Goal: Entertainment & Leisure: Browse casually

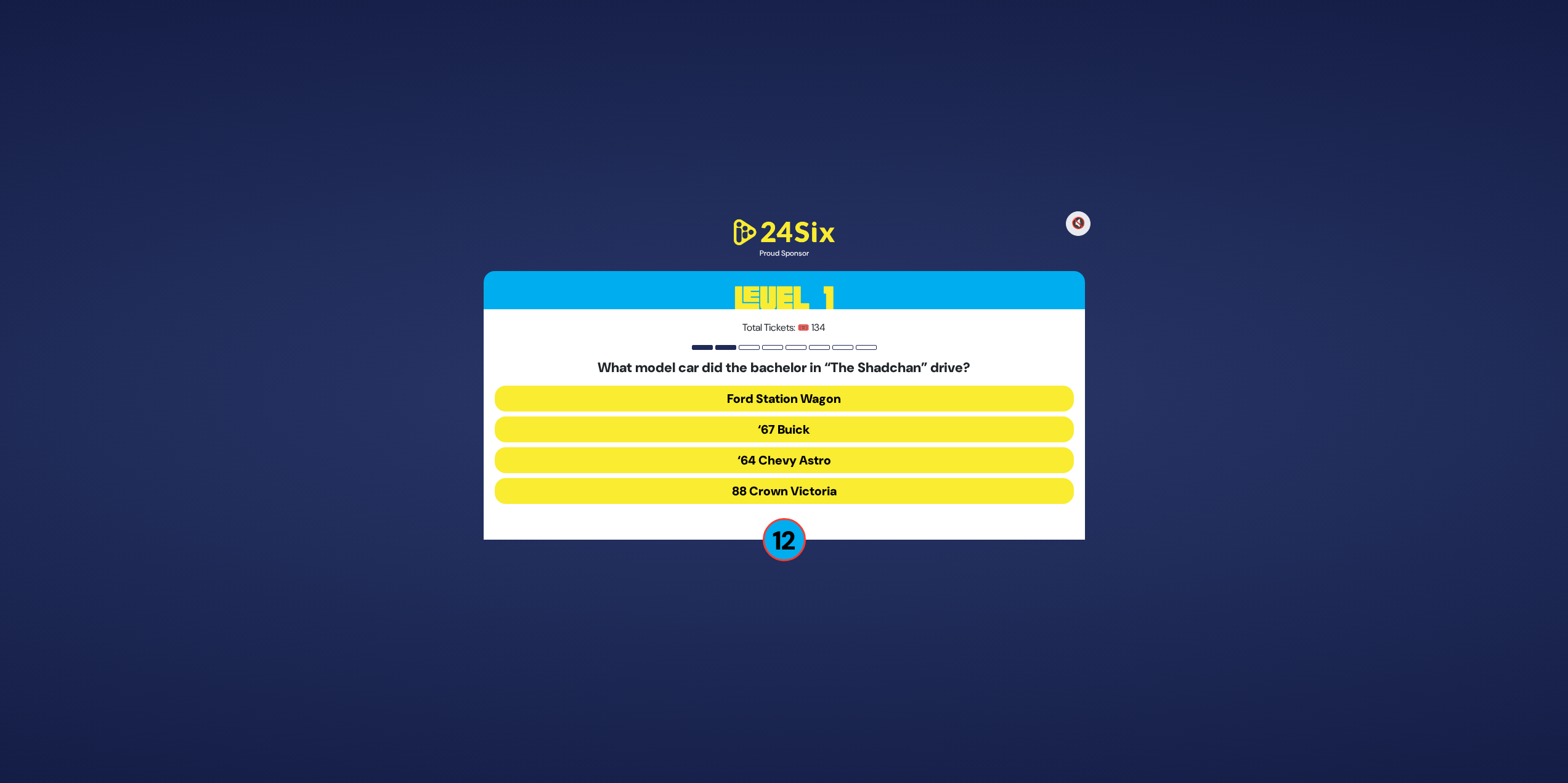
click at [840, 425] on button "‘67 Buick" at bounding box center [784, 430] width 579 height 26
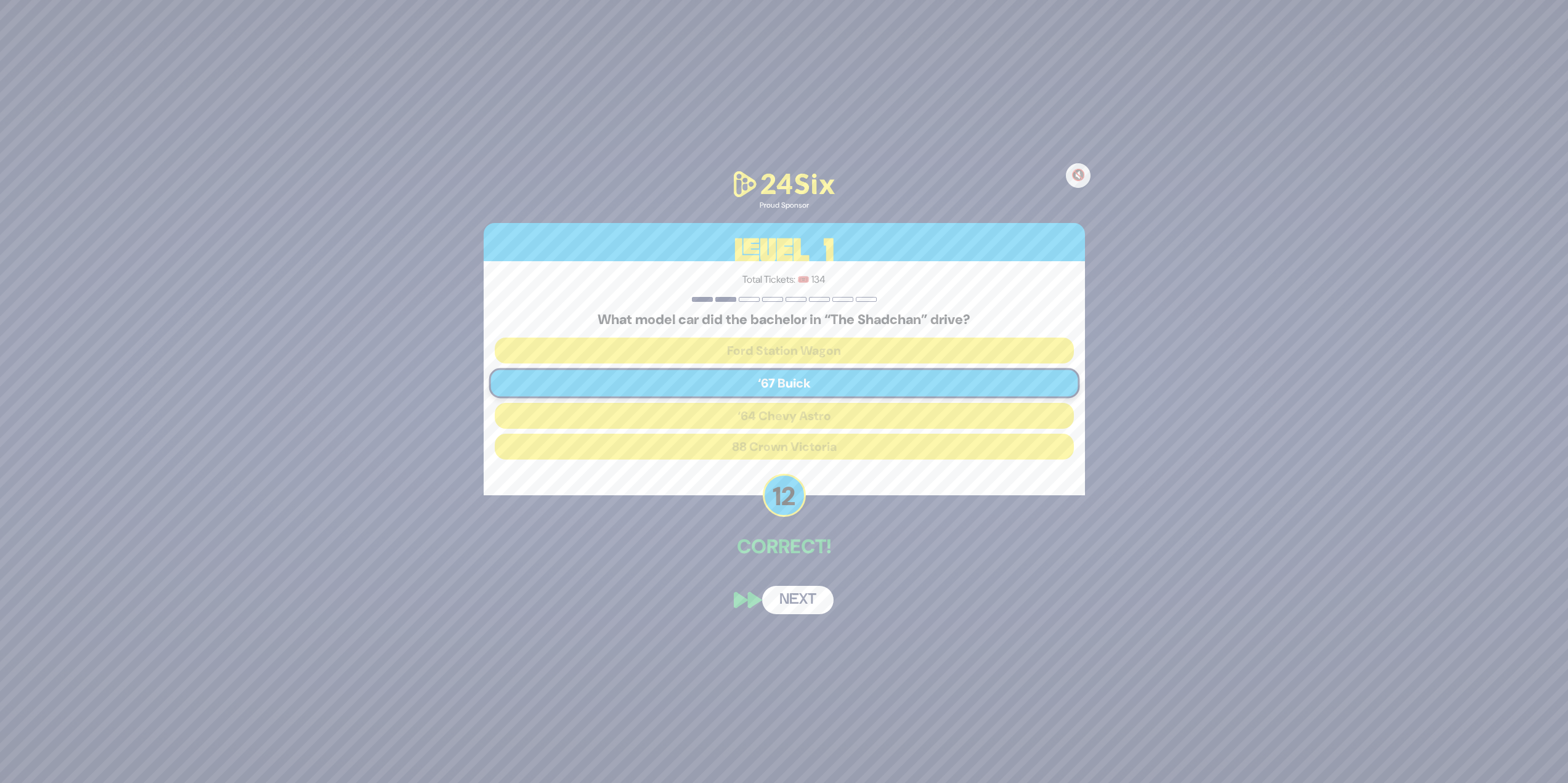
click at [811, 604] on button "Next" at bounding box center [797, 600] width 71 height 28
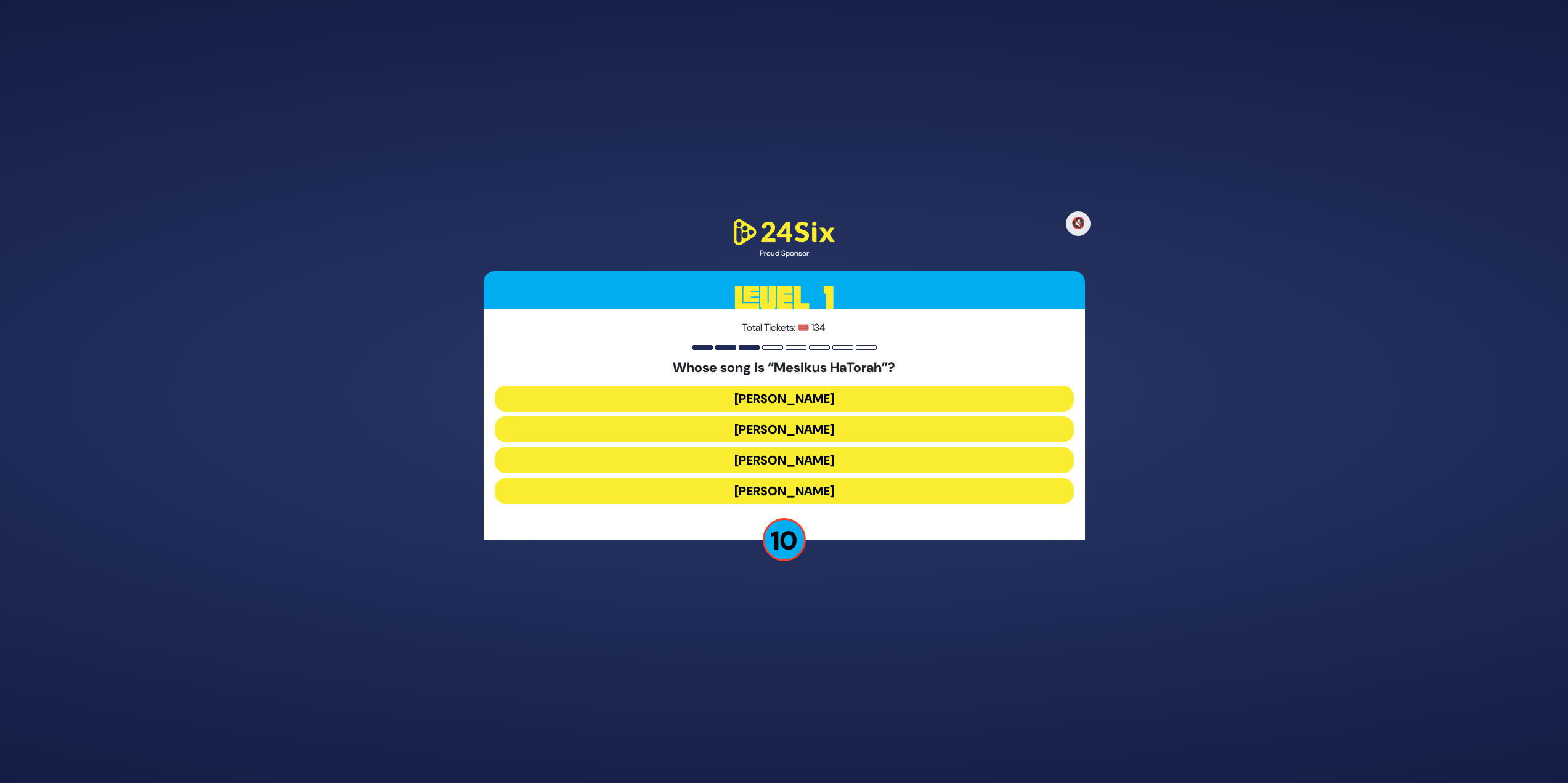
click at [805, 463] on button "[PERSON_NAME]" at bounding box center [784, 460] width 579 height 26
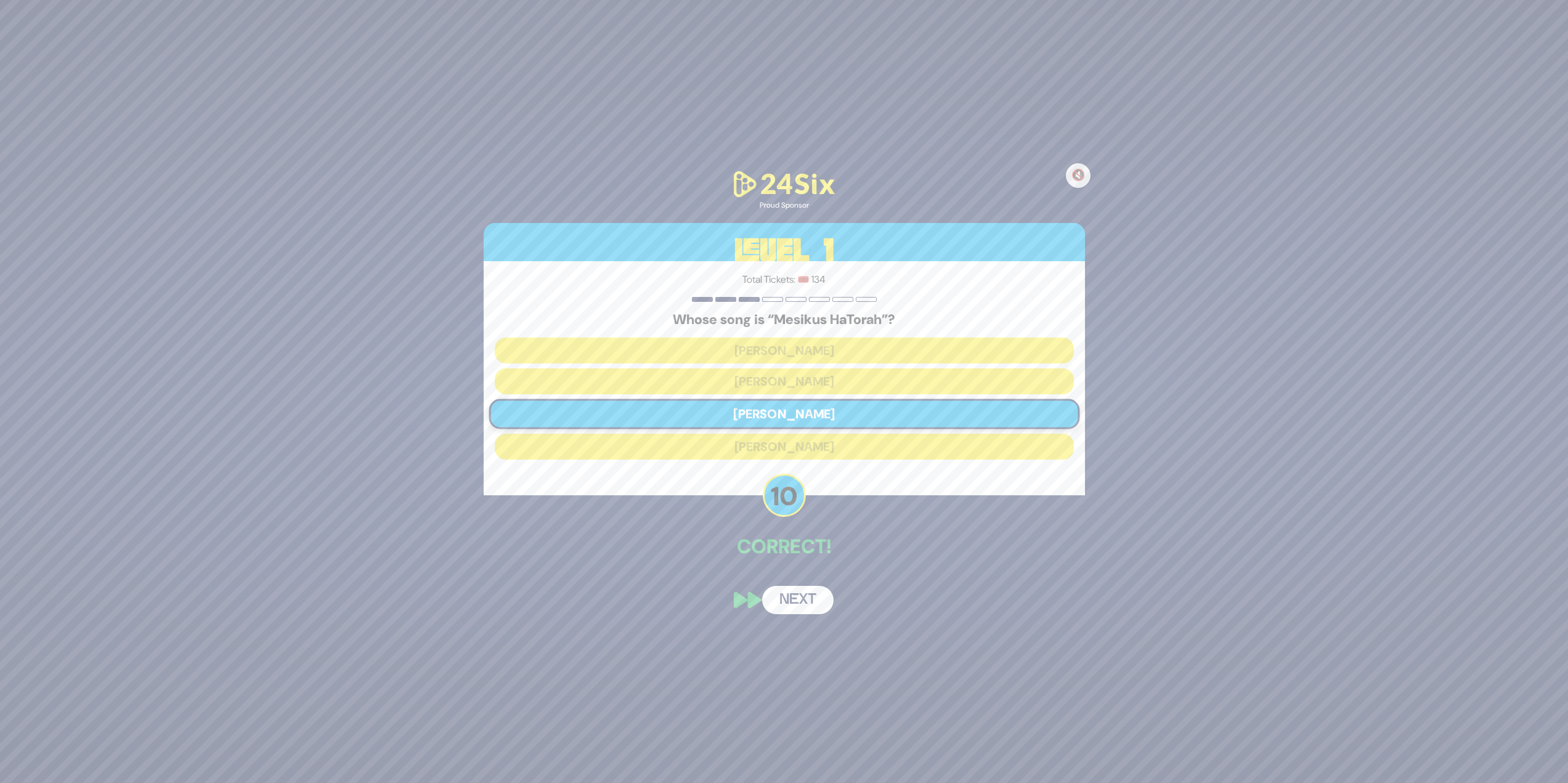
click at [802, 596] on button "Next" at bounding box center [797, 600] width 71 height 28
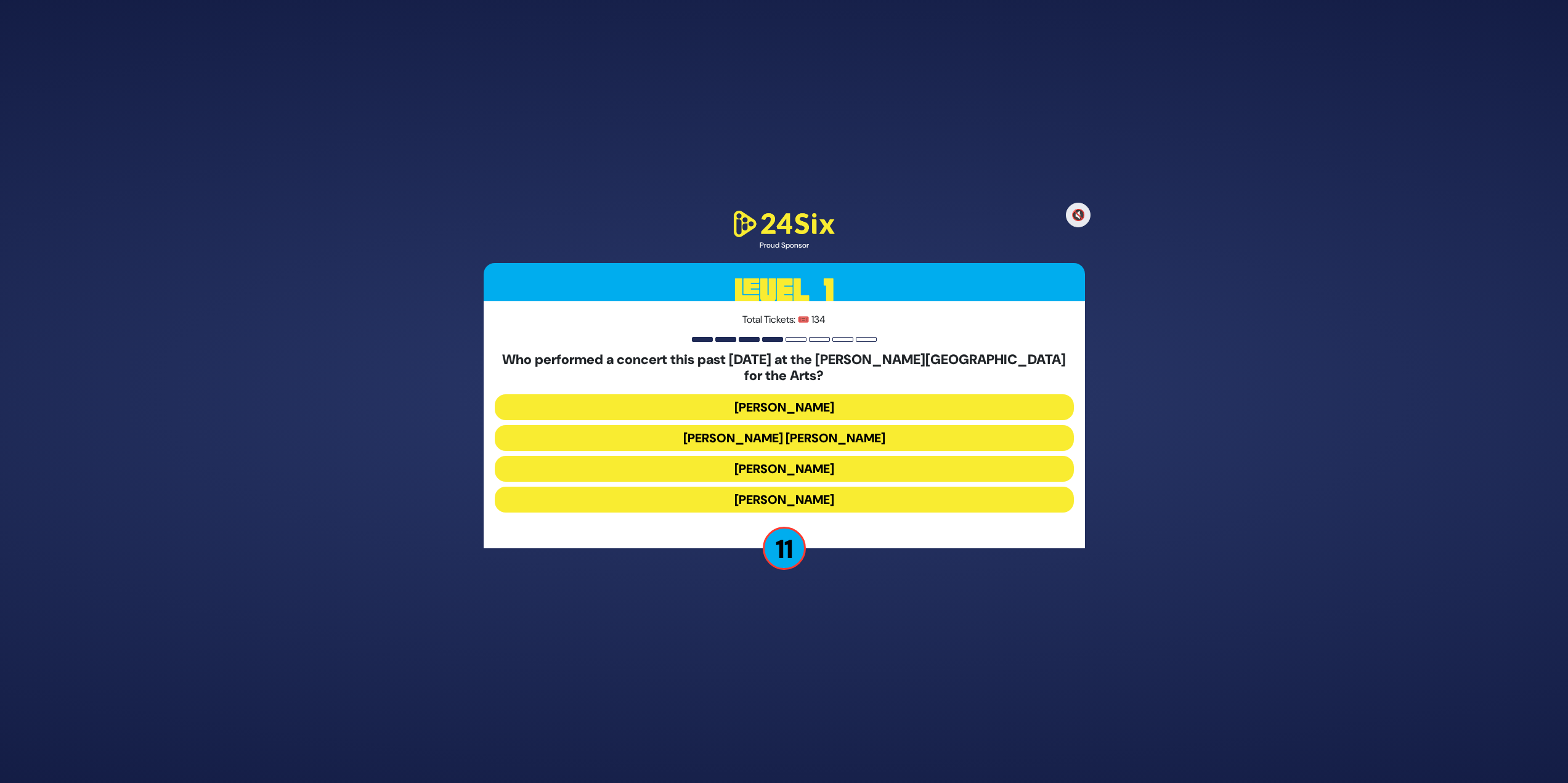
click at [901, 494] on button "[PERSON_NAME]" at bounding box center [784, 500] width 579 height 26
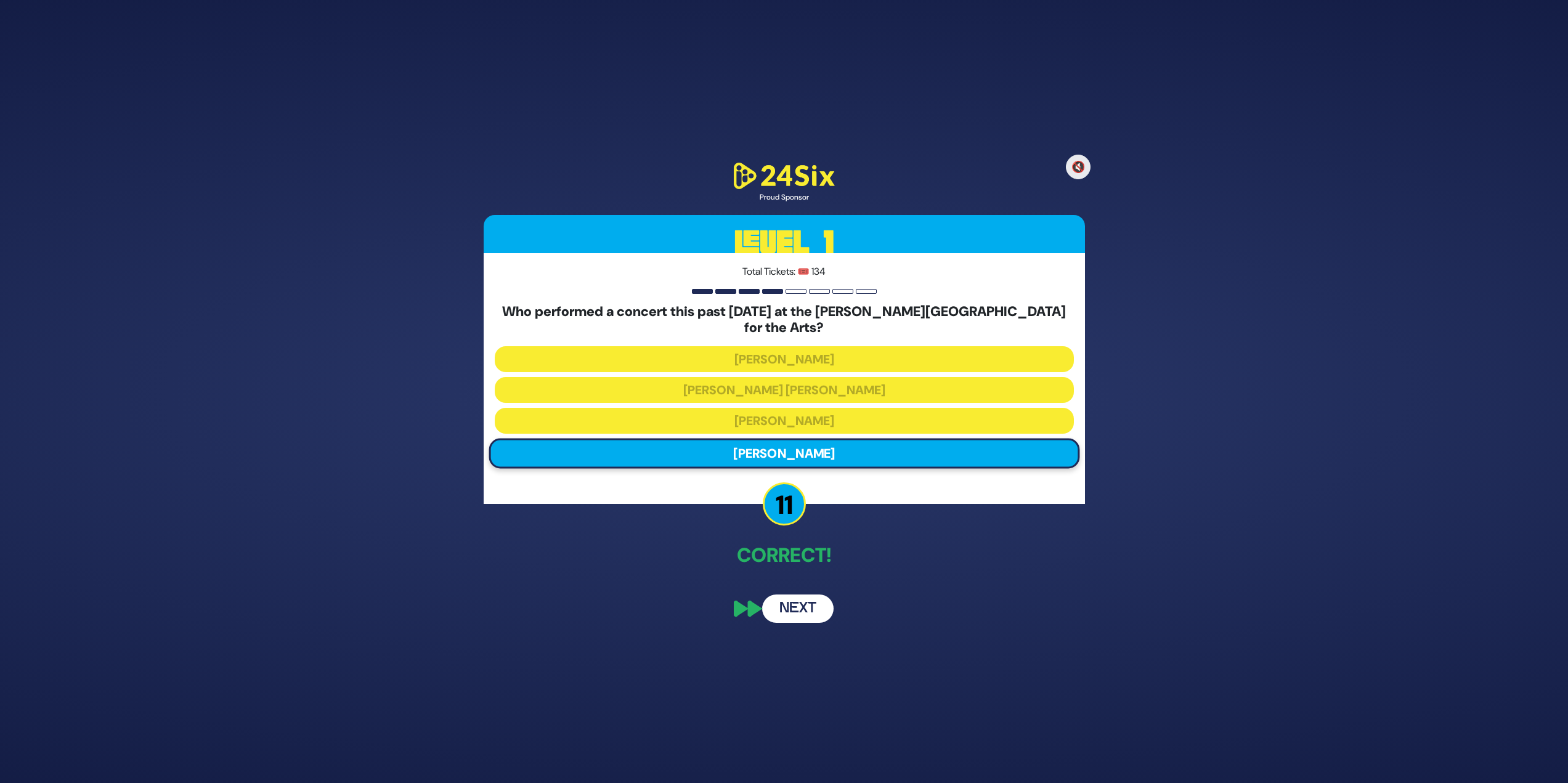
click at [798, 576] on div "🔇 Proud Sponsor Level 1 Total Tickets: 🎟️ 134 Who performed a concert this past…" at bounding box center [784, 391] width 631 height 491
click at [797, 603] on button "Next" at bounding box center [797, 609] width 71 height 28
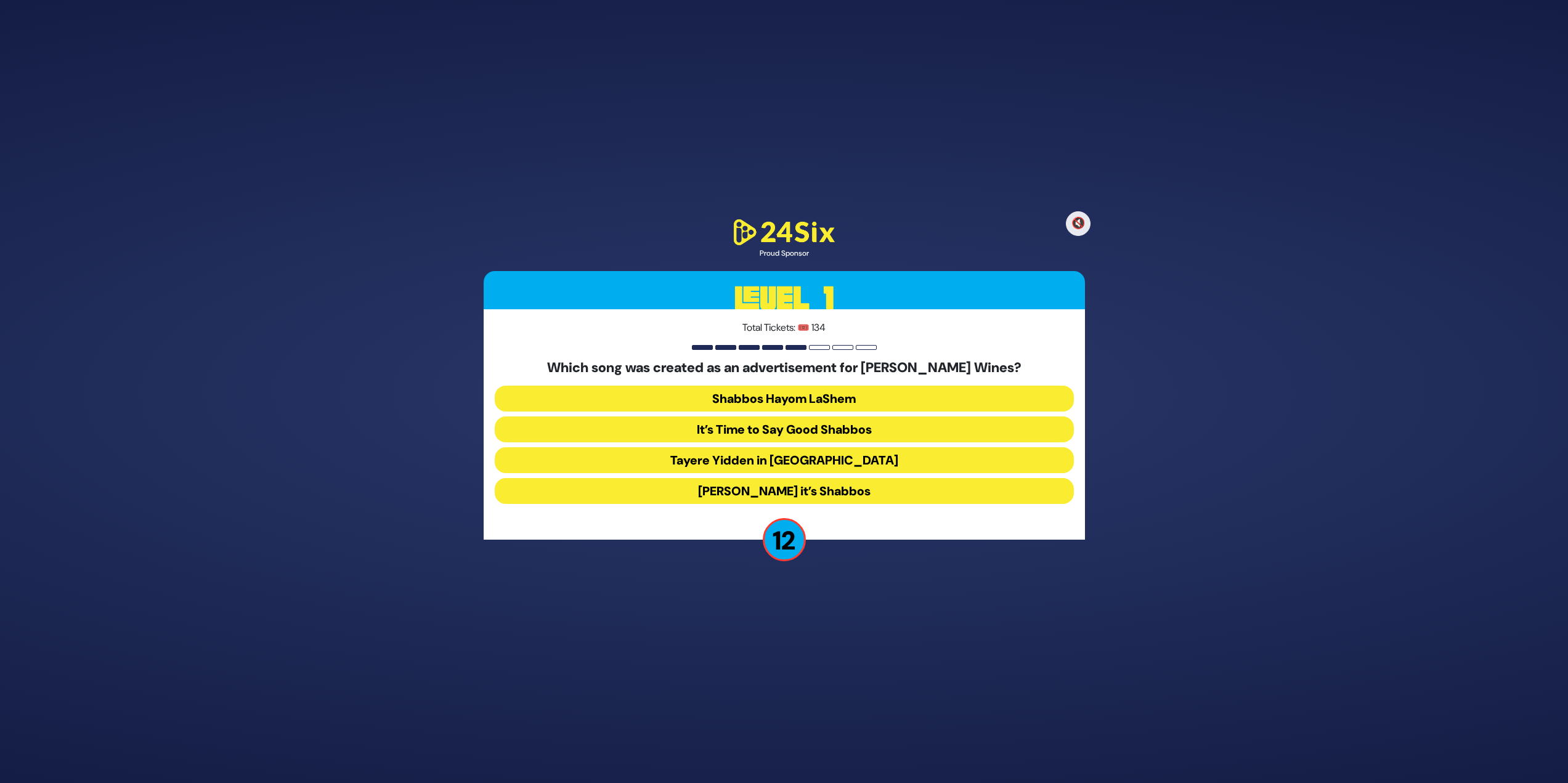
click at [846, 488] on button "[PERSON_NAME] it’s Shabbos" at bounding box center [784, 491] width 579 height 26
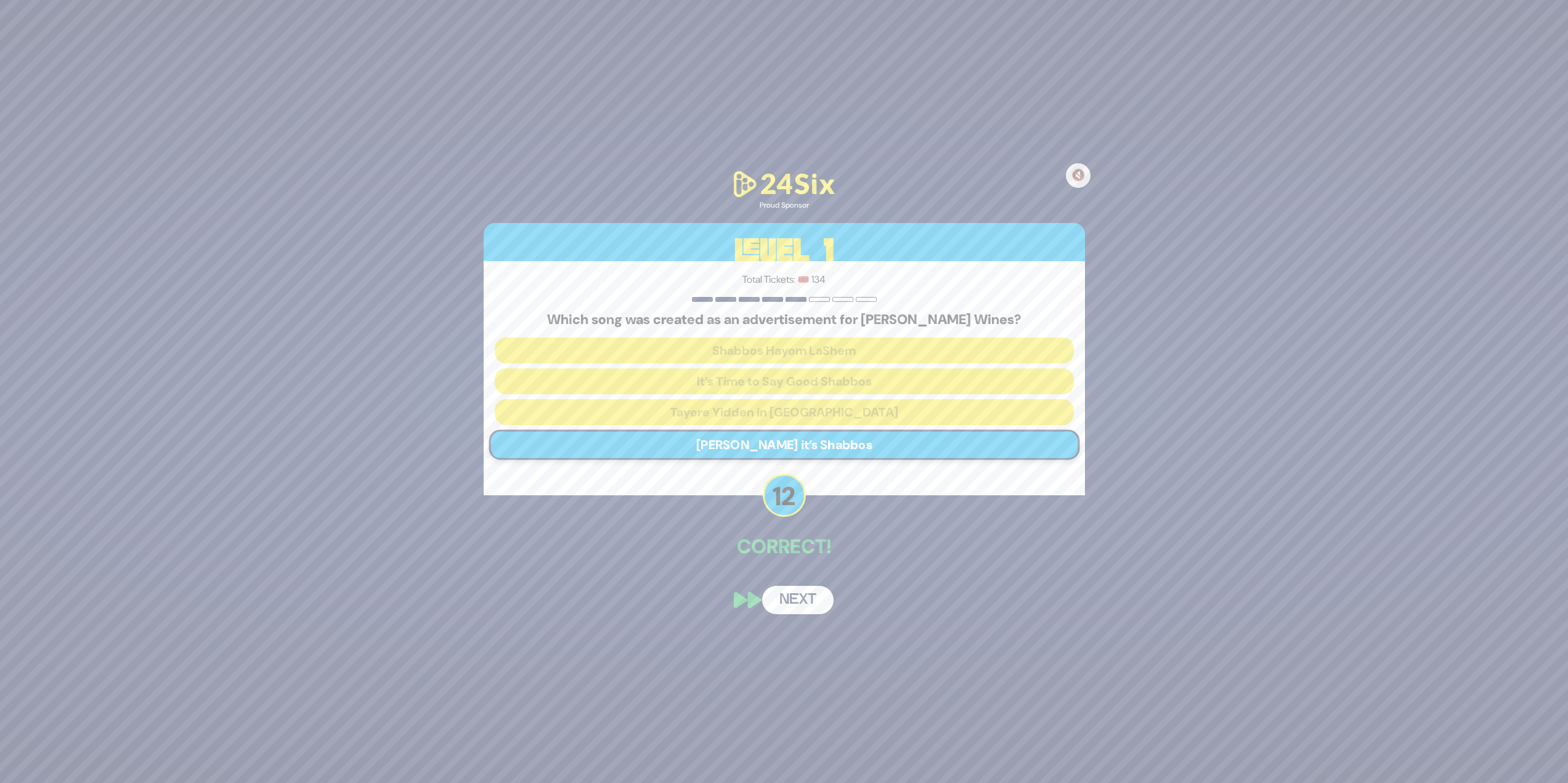
click at [791, 611] on button "Next" at bounding box center [797, 600] width 71 height 28
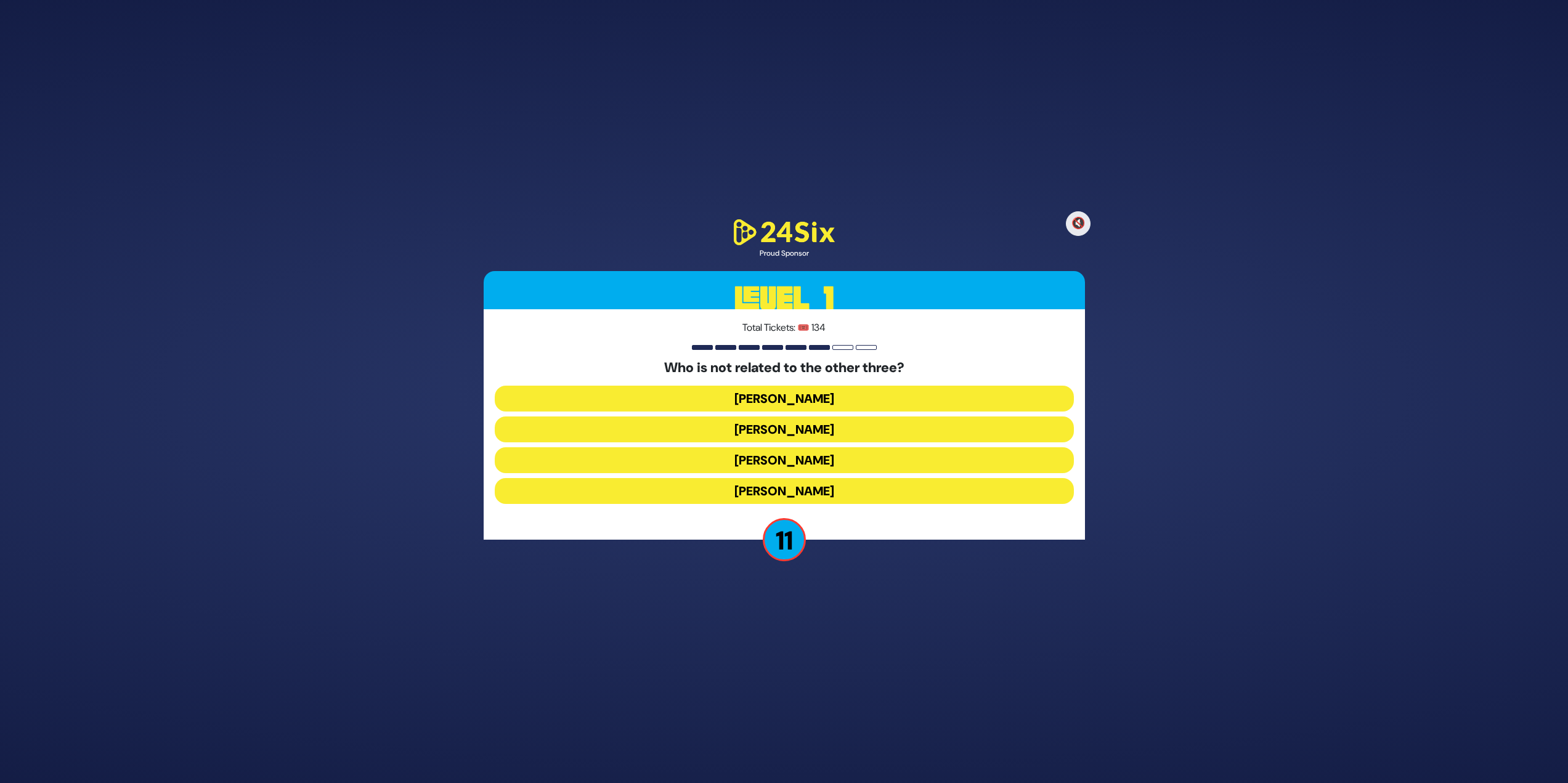
click at [827, 492] on button "[PERSON_NAME]" at bounding box center [784, 491] width 579 height 26
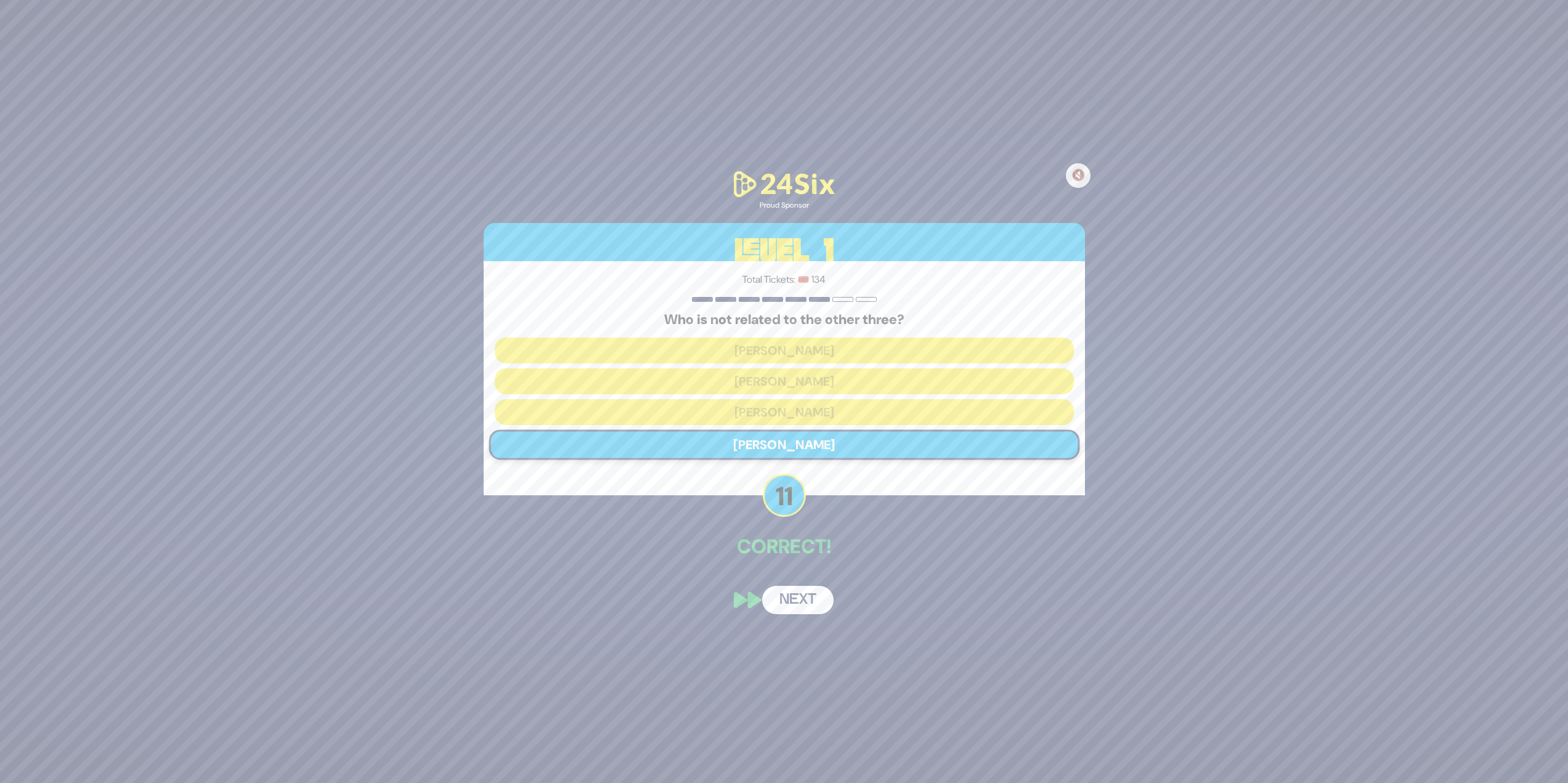
click at [803, 599] on button "Next" at bounding box center [797, 600] width 71 height 28
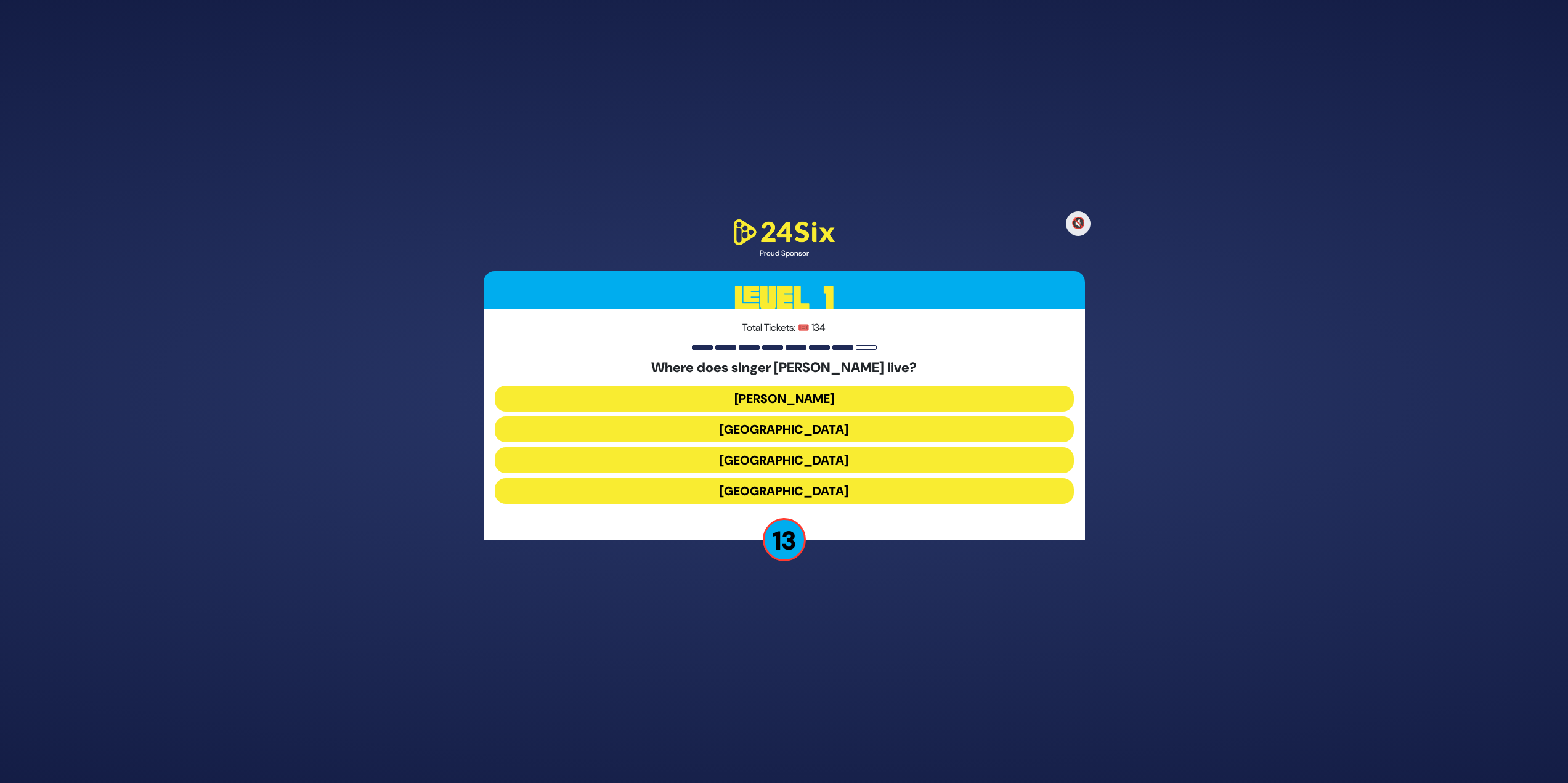
click at [806, 493] on button "[GEOGRAPHIC_DATA]" at bounding box center [784, 491] width 579 height 26
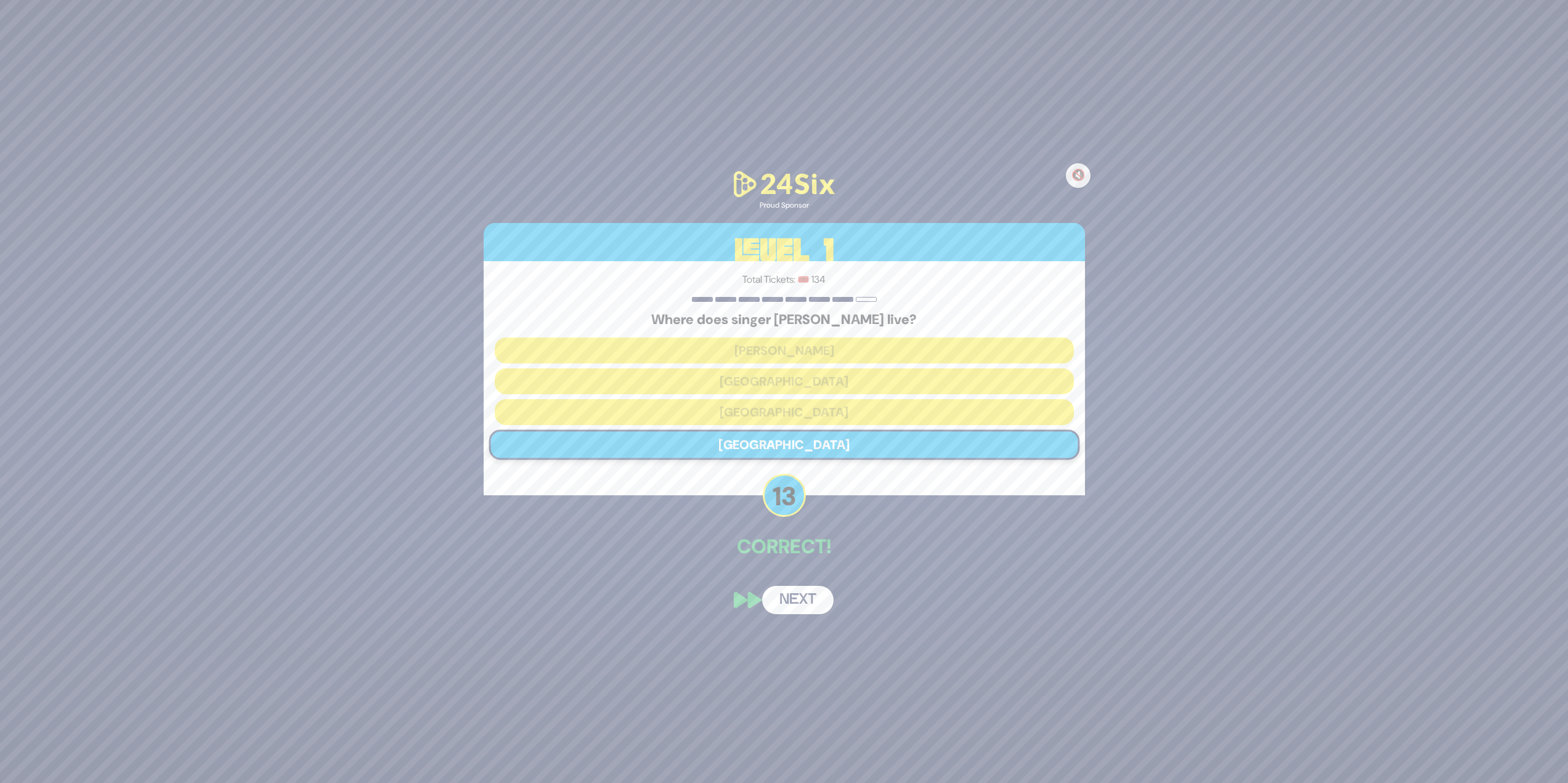
click at [801, 599] on button "Next" at bounding box center [797, 600] width 71 height 28
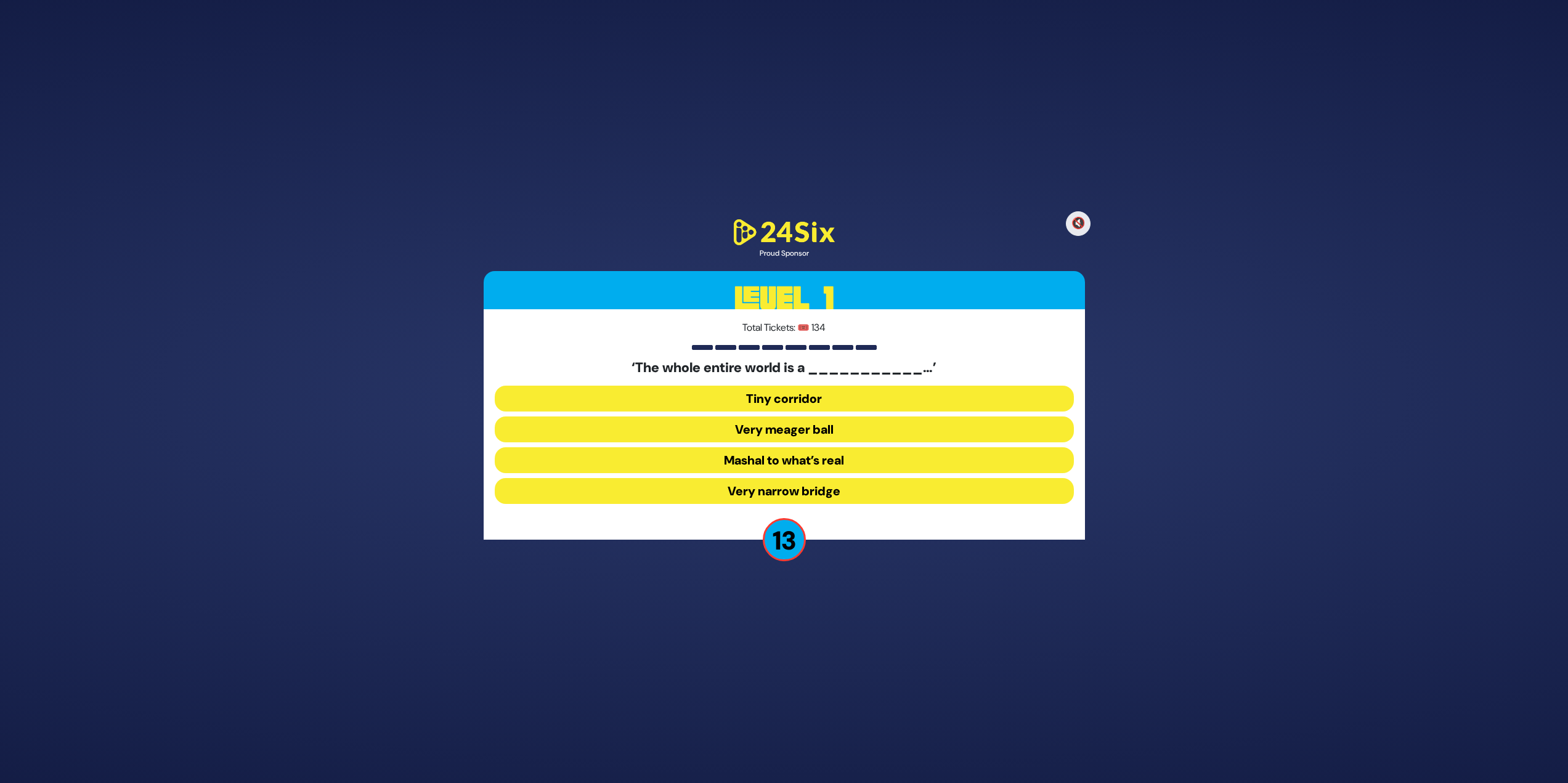
click at [828, 491] on button "Very narrow bridge" at bounding box center [784, 491] width 579 height 26
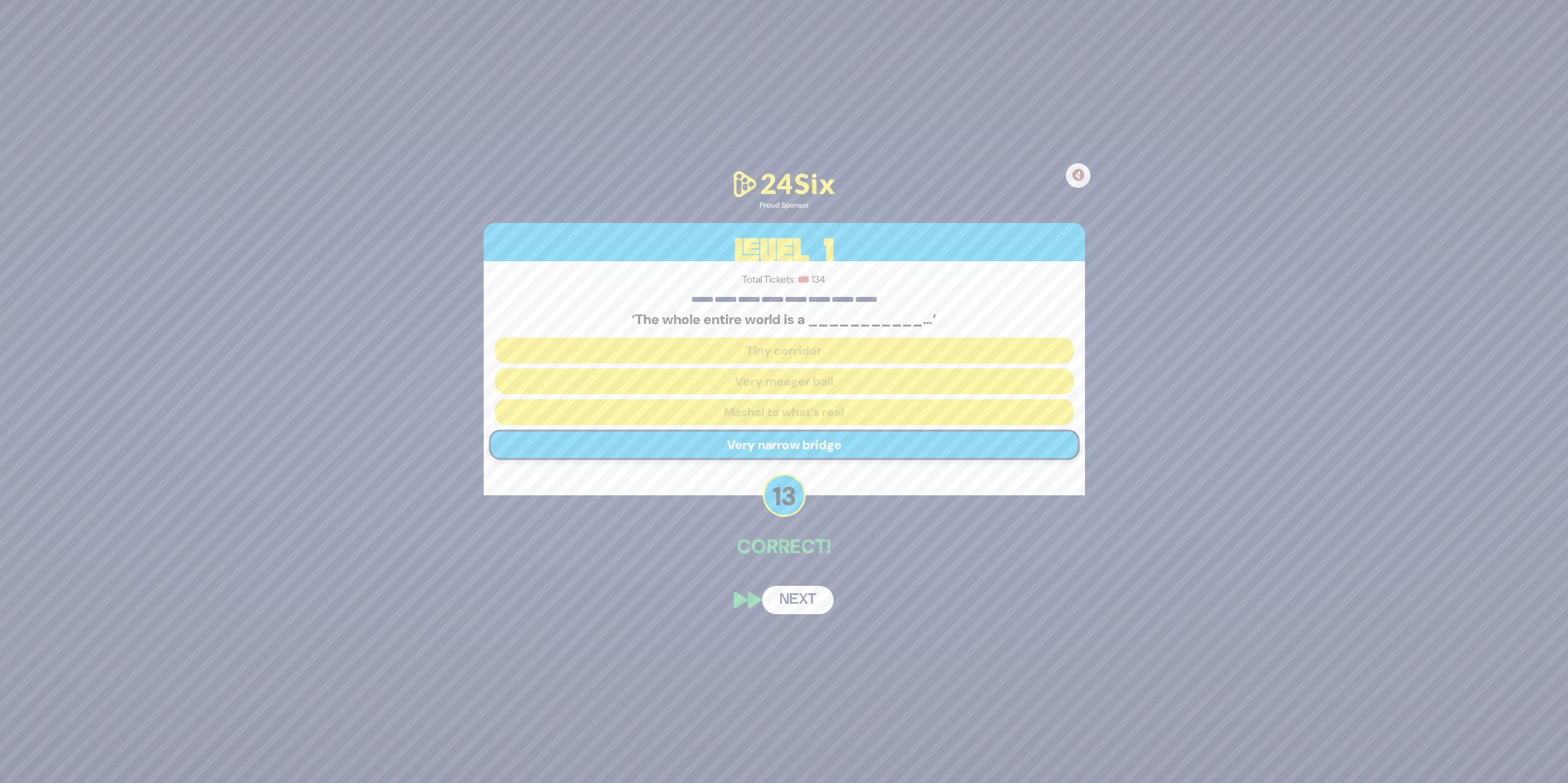
click at [797, 601] on button "Next" at bounding box center [797, 600] width 71 height 28
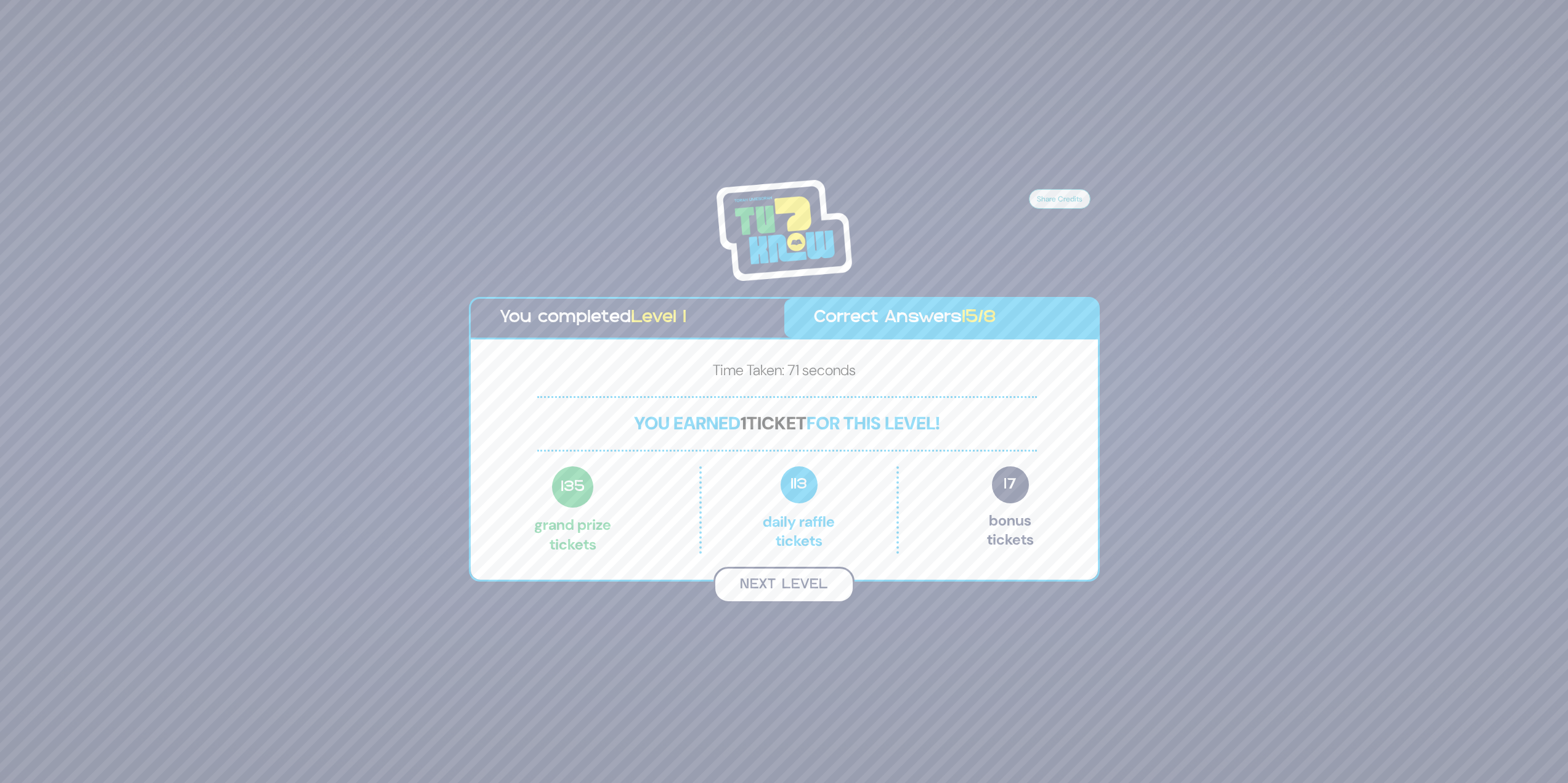
click at [766, 580] on button "Next Level" at bounding box center [784, 585] width 141 height 36
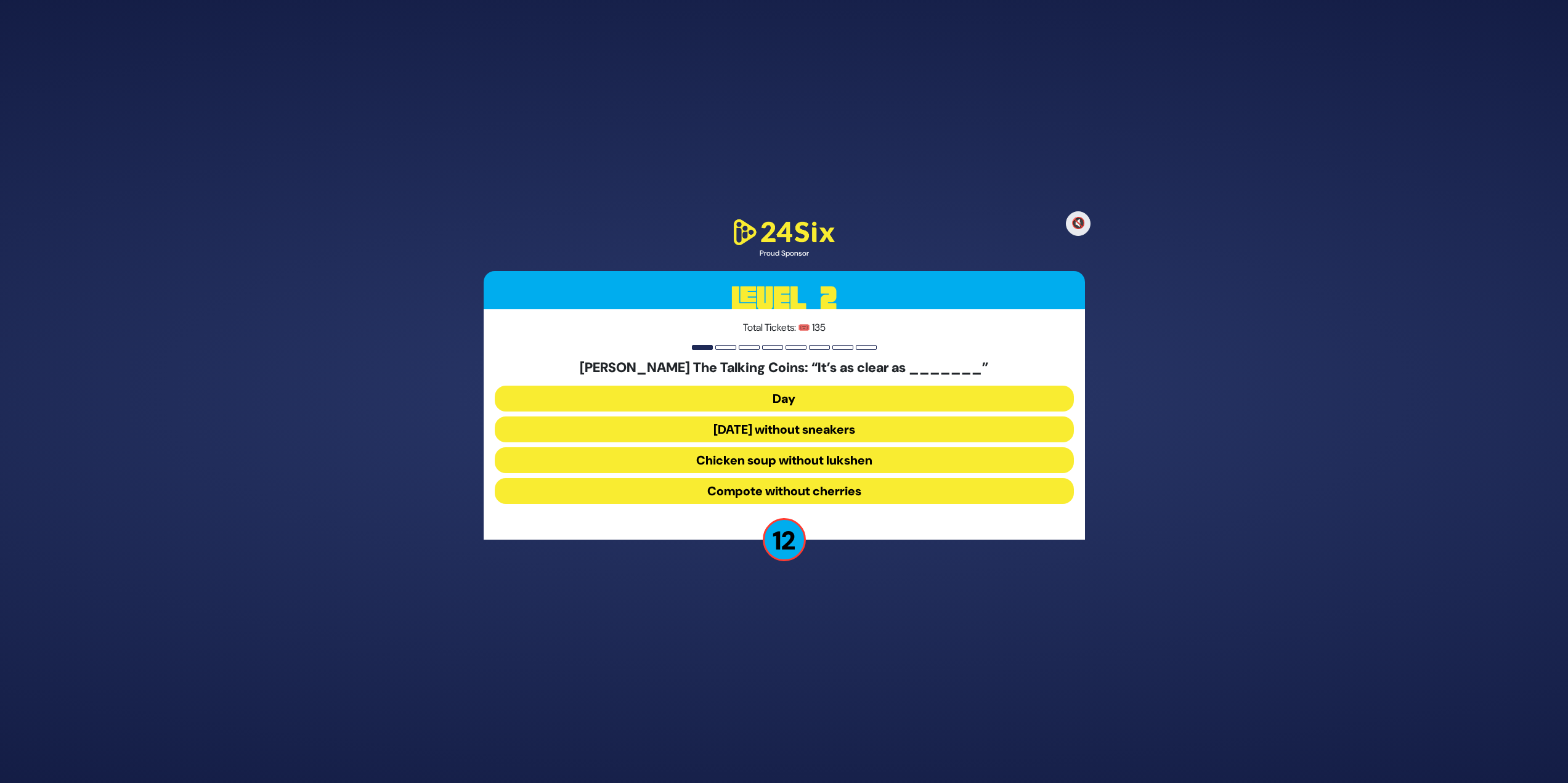
click at [760, 459] on button "Chicken soup without lukshen" at bounding box center [784, 460] width 579 height 26
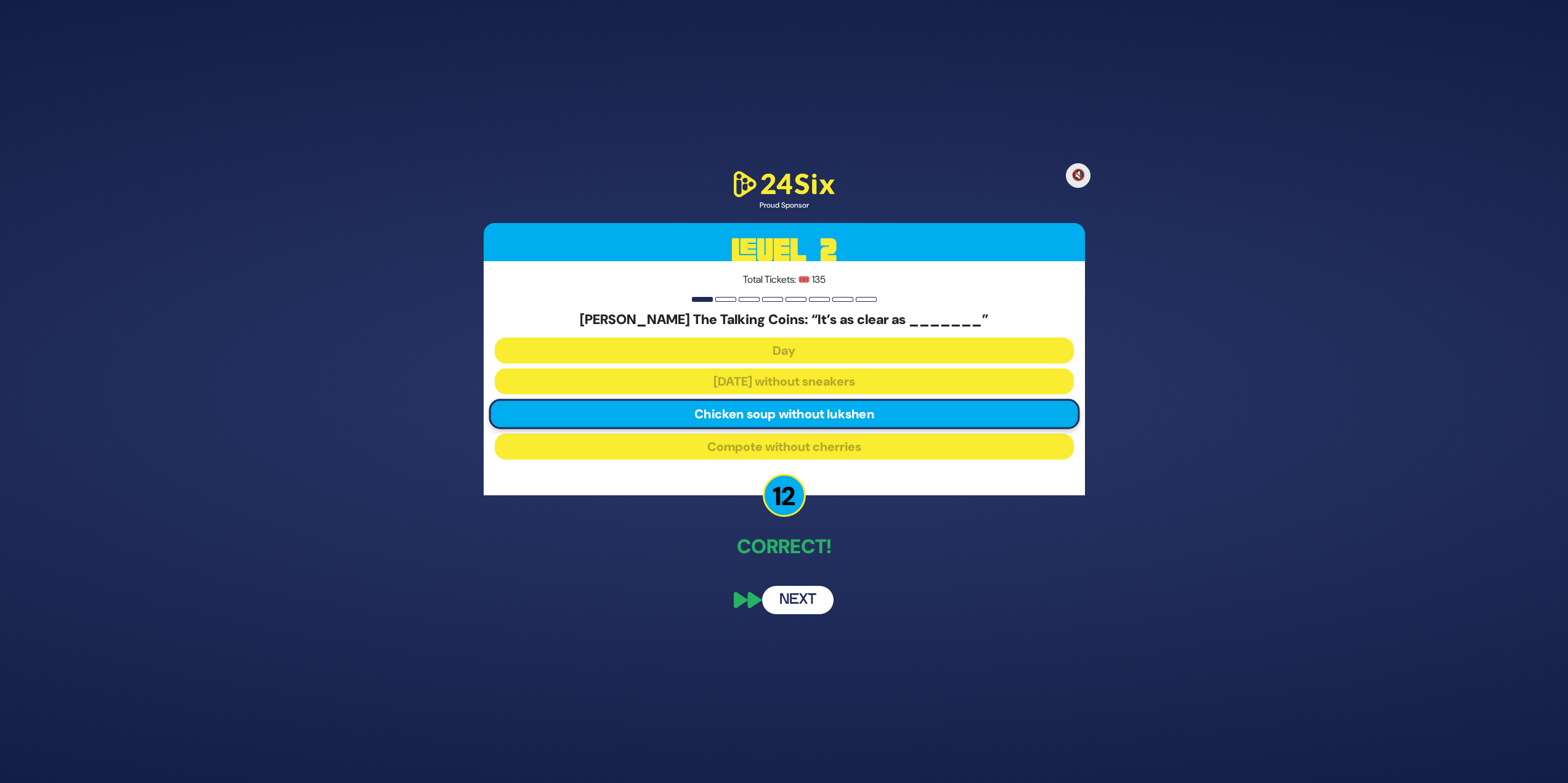
click at [785, 603] on button "Next" at bounding box center [797, 600] width 71 height 28
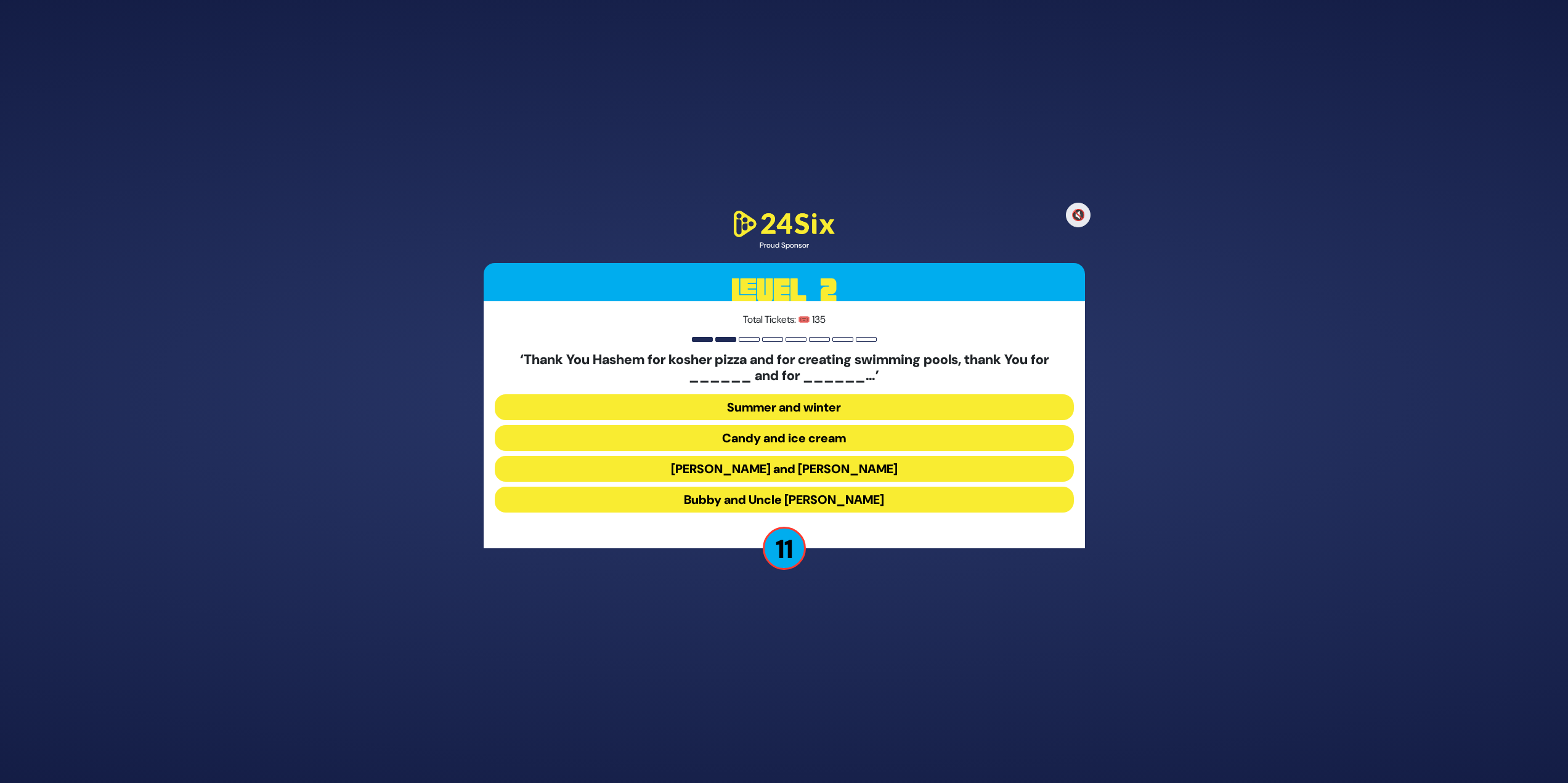
click at [857, 465] on button "[PERSON_NAME] and [PERSON_NAME]" at bounding box center [784, 469] width 579 height 26
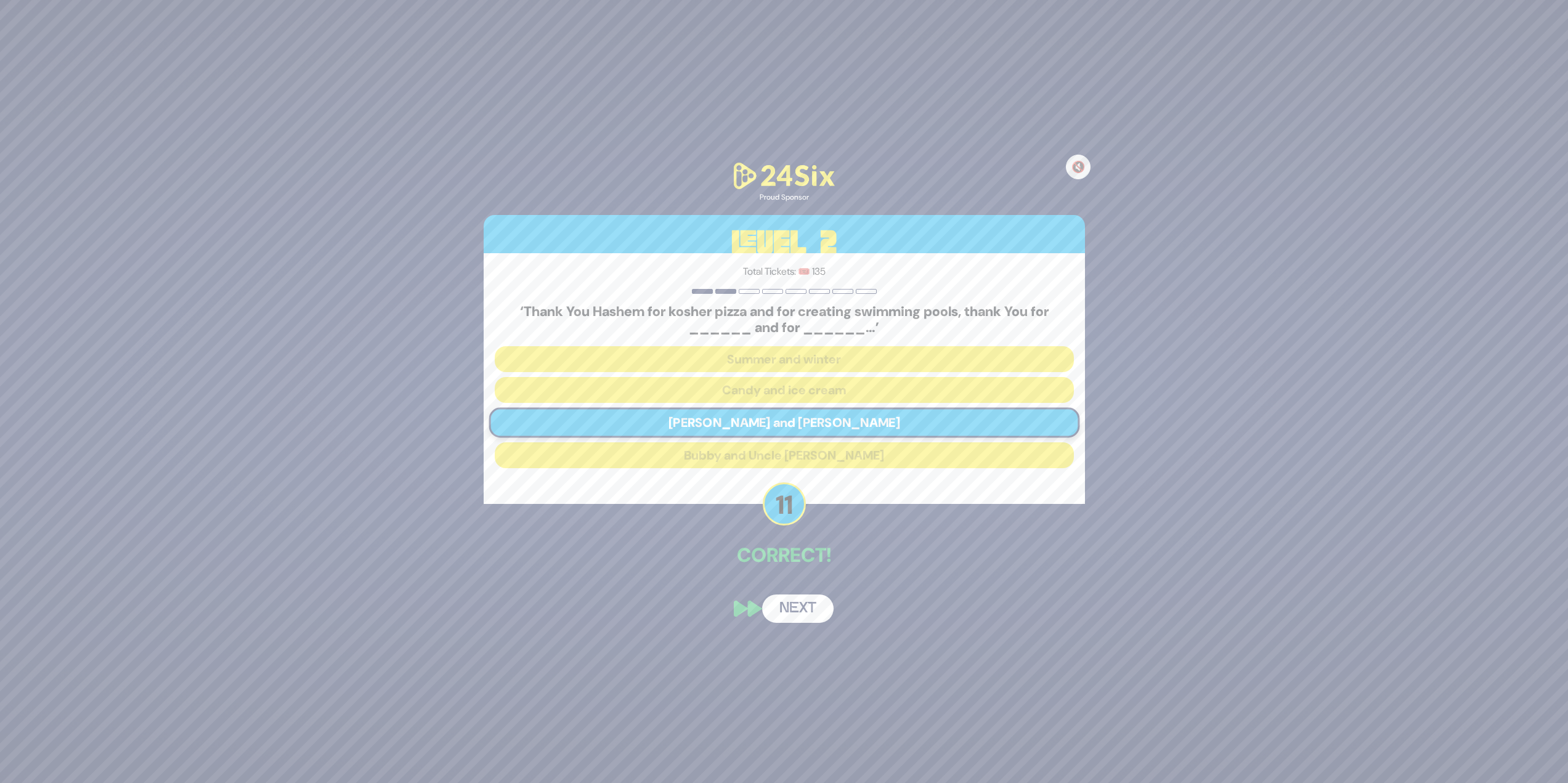
click at [816, 601] on button "Next" at bounding box center [797, 609] width 71 height 28
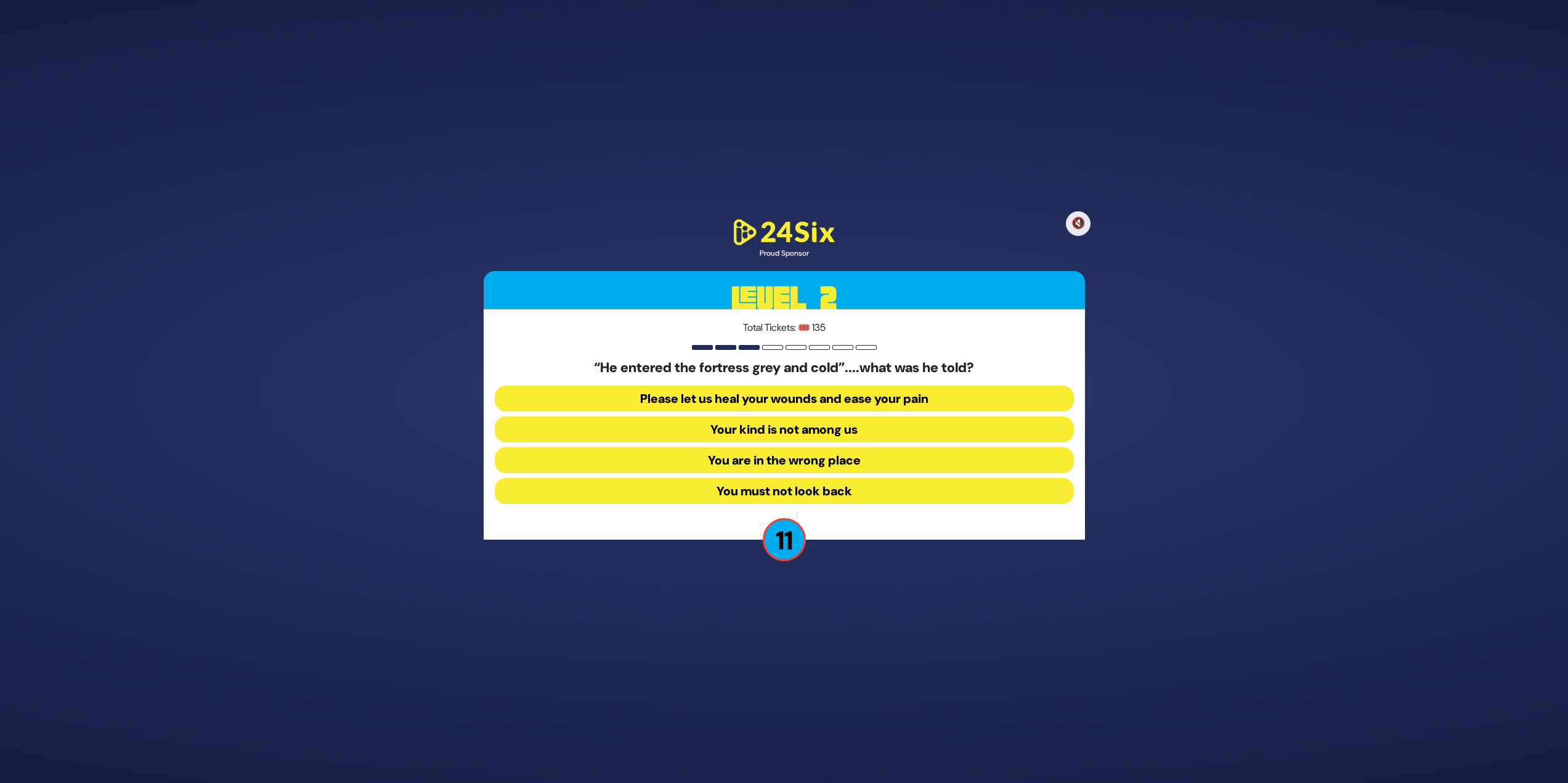
click at [832, 427] on button "Your kind is not among us" at bounding box center [784, 430] width 579 height 26
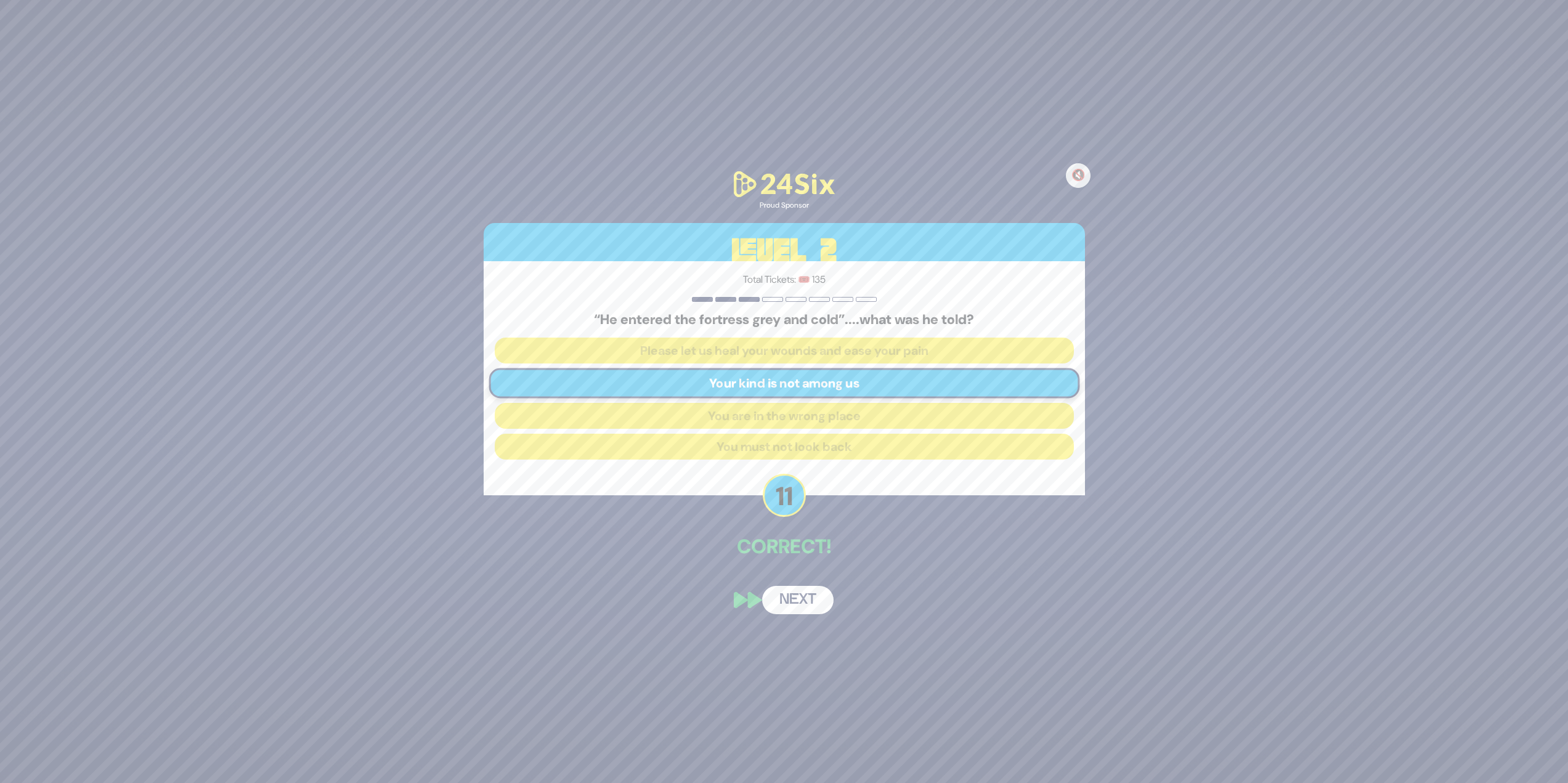
click at [797, 595] on button "Next" at bounding box center [797, 600] width 71 height 28
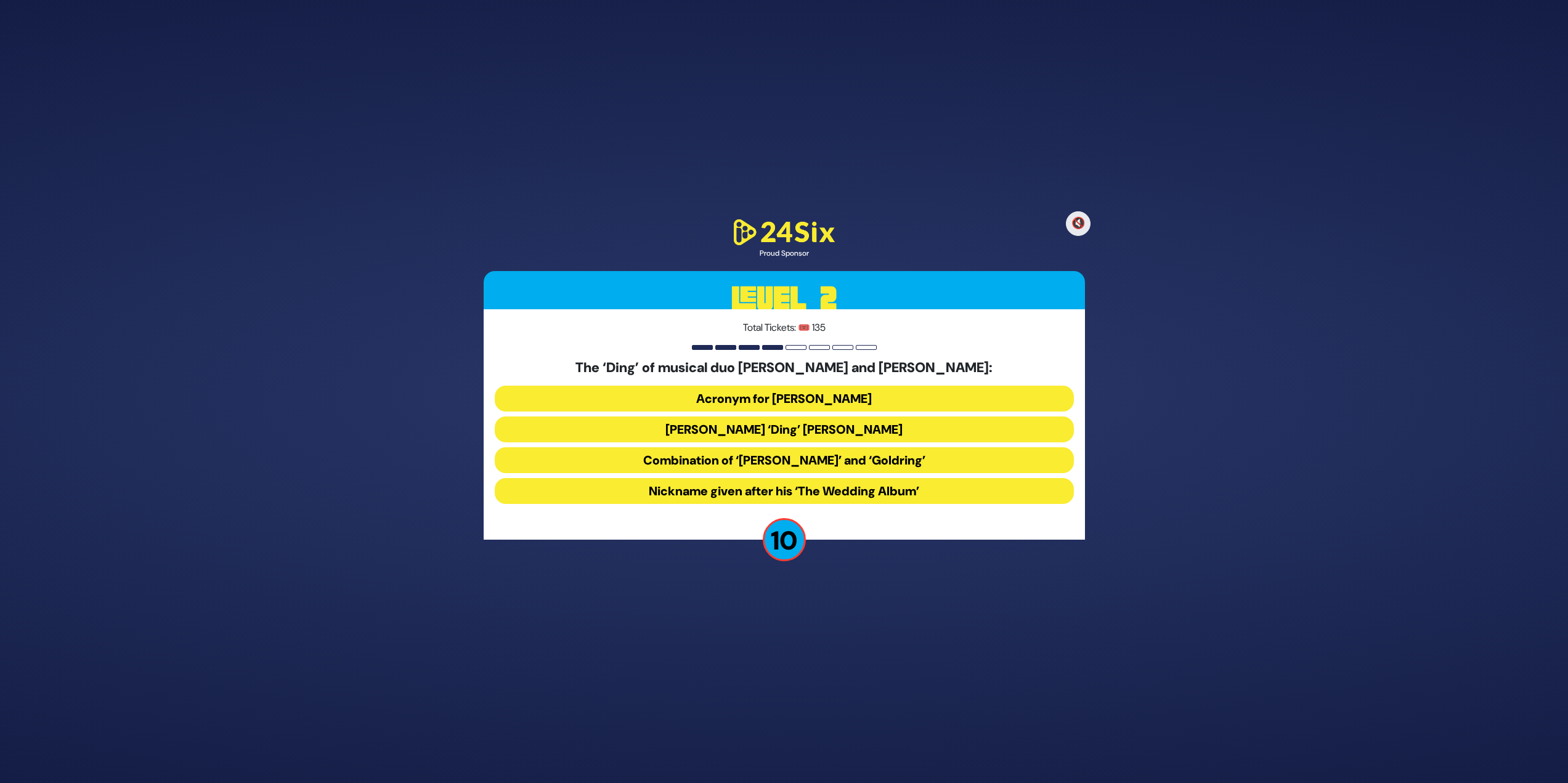
click at [894, 399] on button "Acronym for [PERSON_NAME]" at bounding box center [784, 399] width 579 height 26
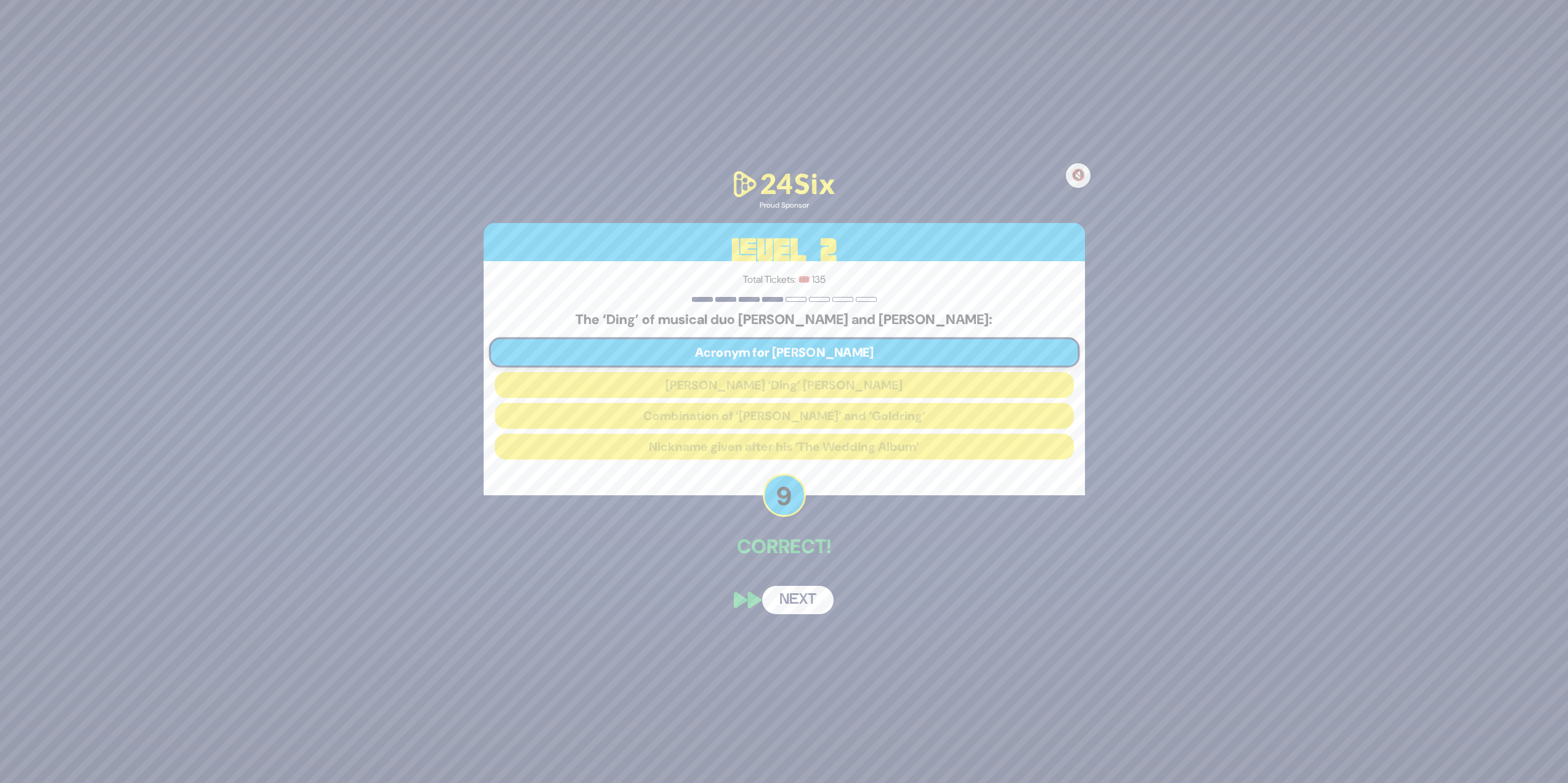
click at [787, 599] on button "Next" at bounding box center [797, 600] width 71 height 28
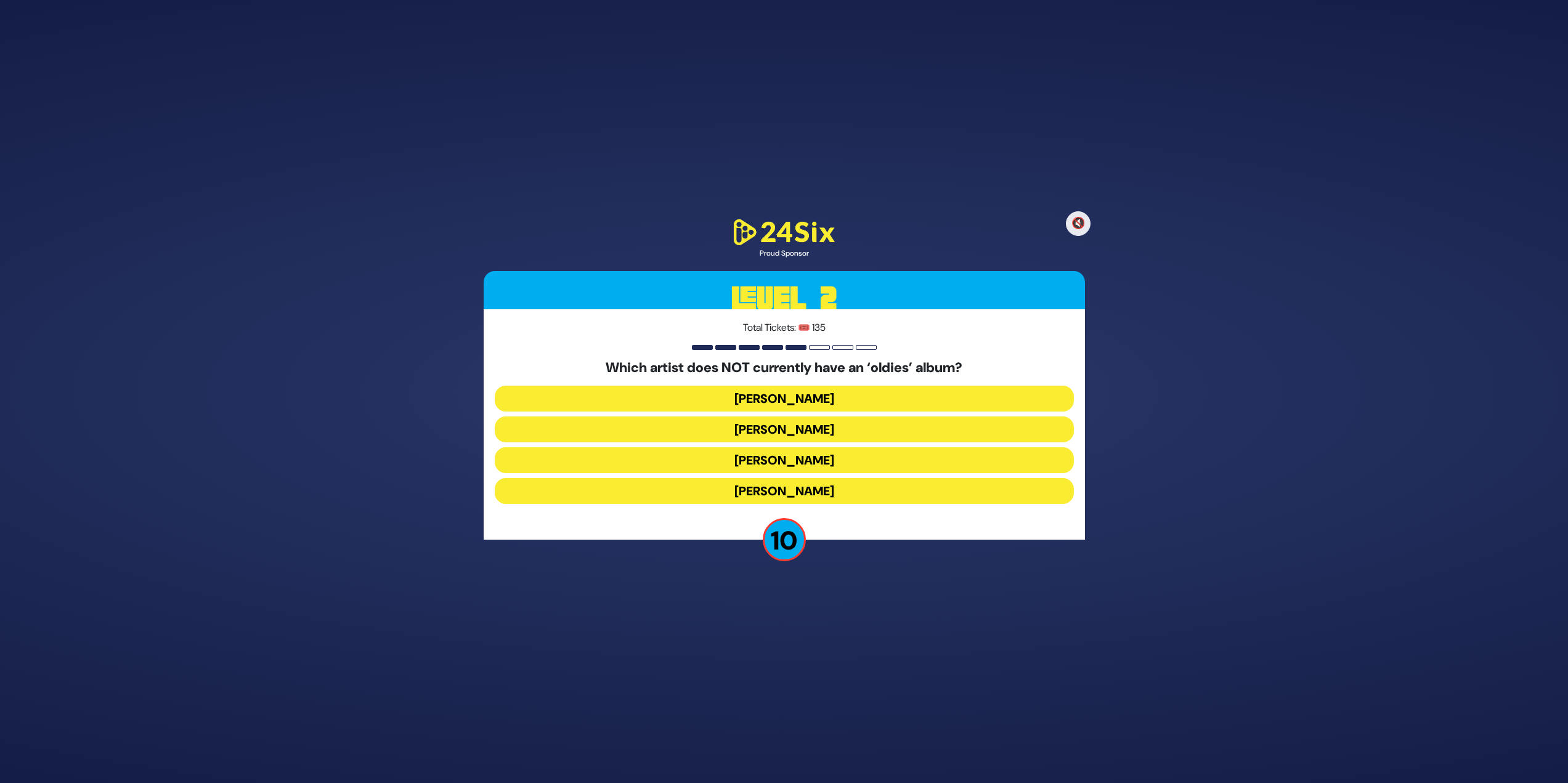
click at [948, 424] on button "[PERSON_NAME]" at bounding box center [784, 430] width 579 height 26
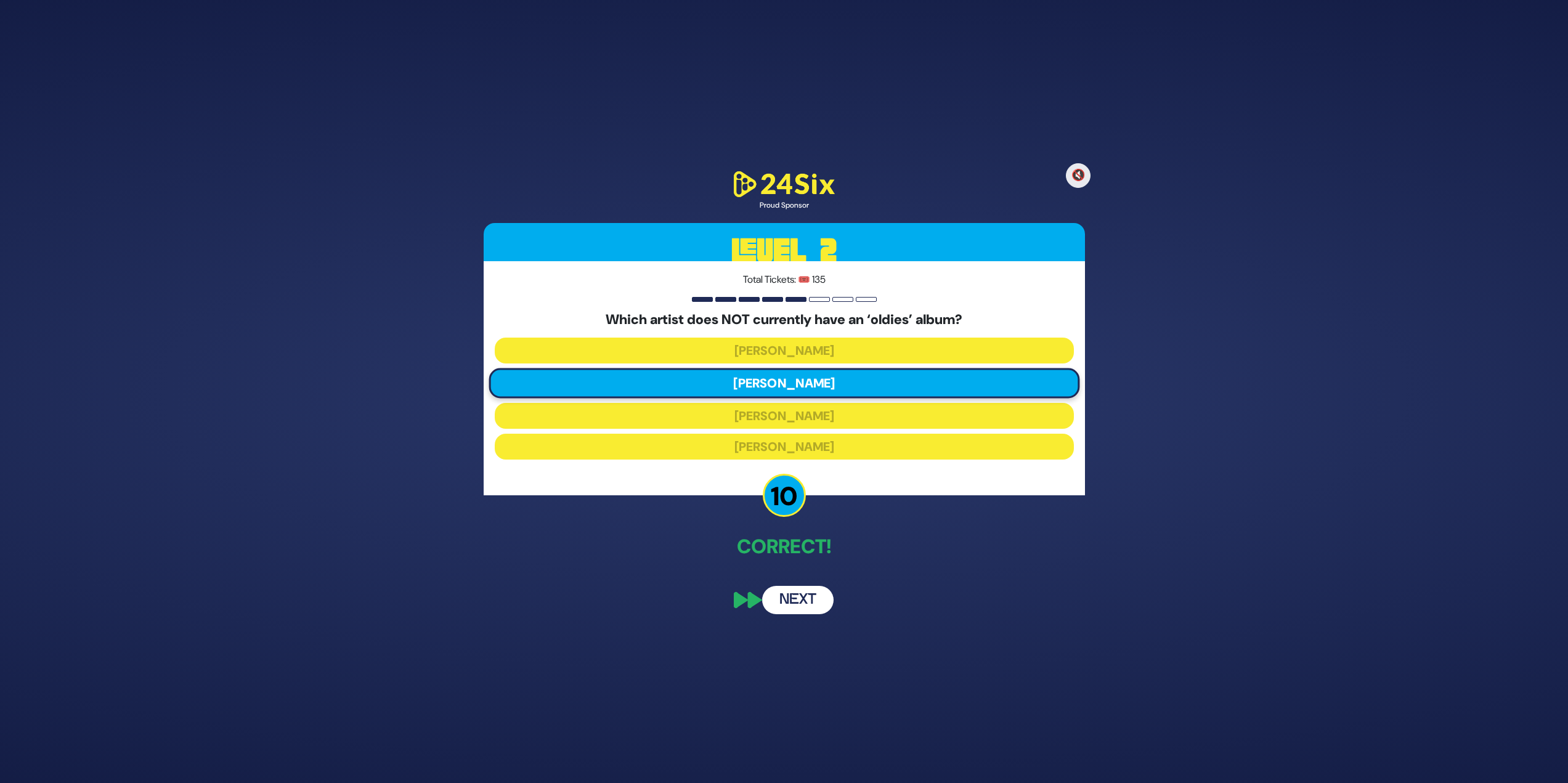
click at [824, 607] on button "Next" at bounding box center [797, 600] width 71 height 28
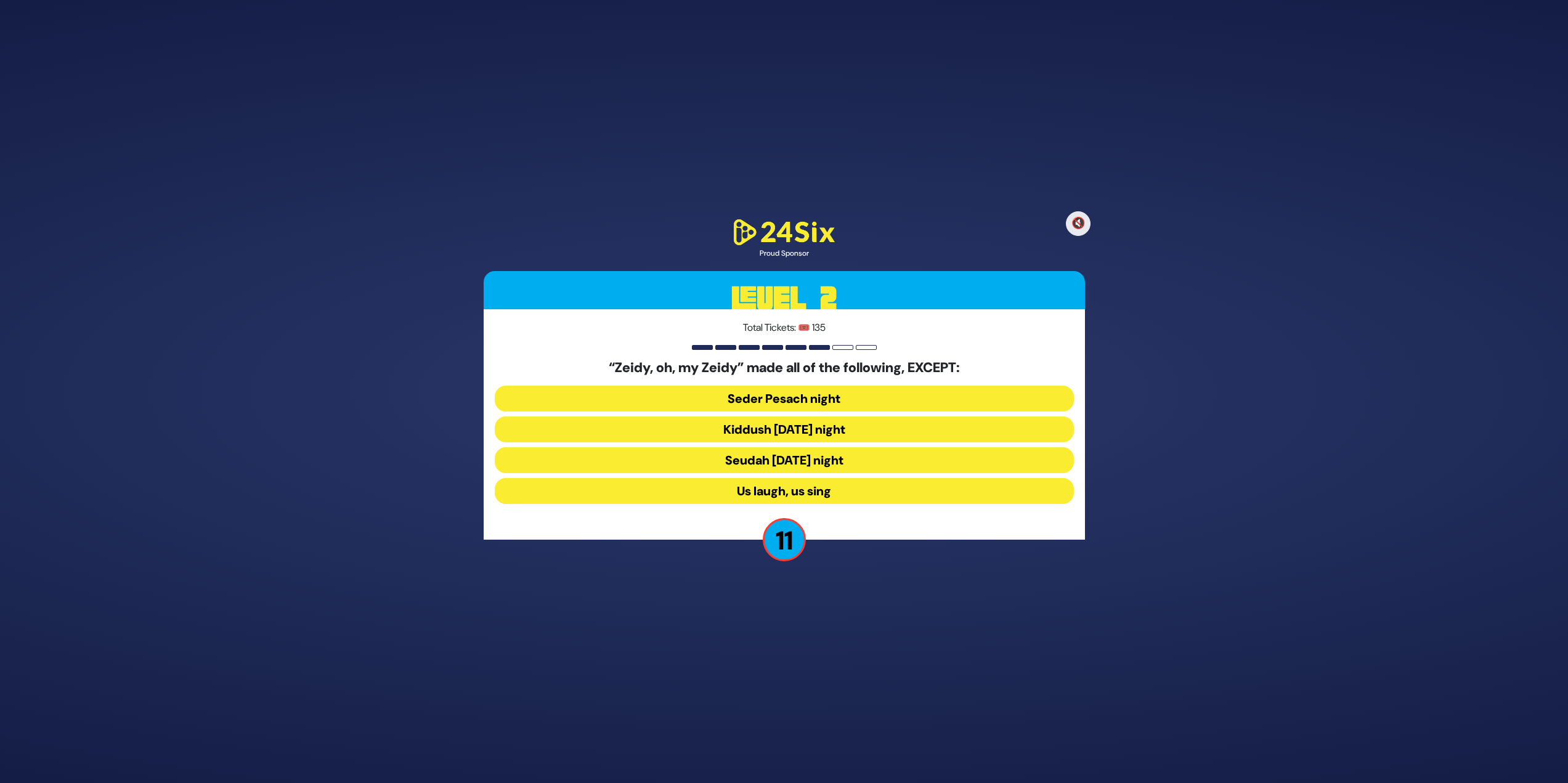
click at [809, 465] on button "Seudah [DATE] night" at bounding box center [784, 460] width 579 height 26
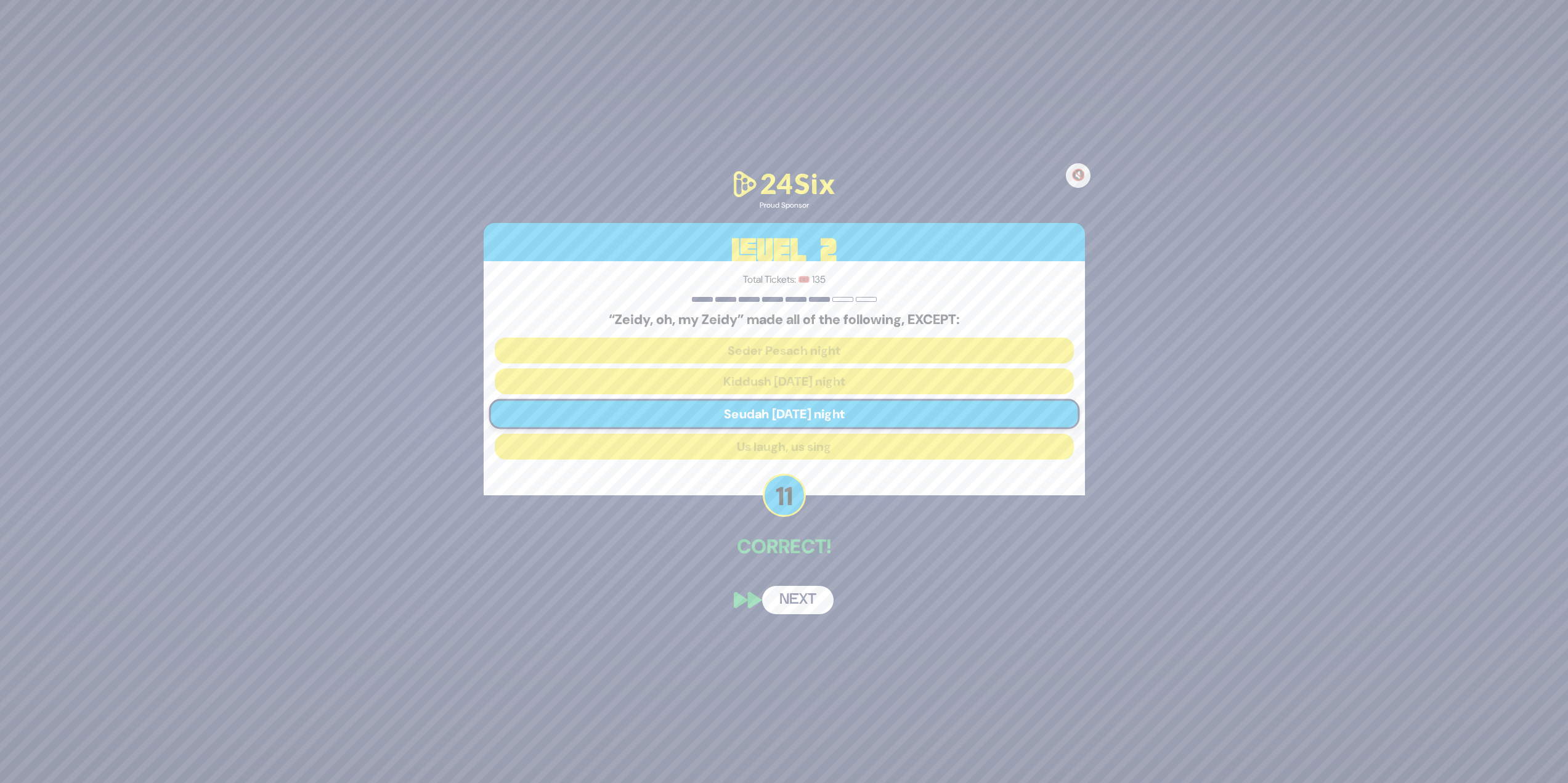
click at [792, 593] on button "Next" at bounding box center [797, 600] width 71 height 28
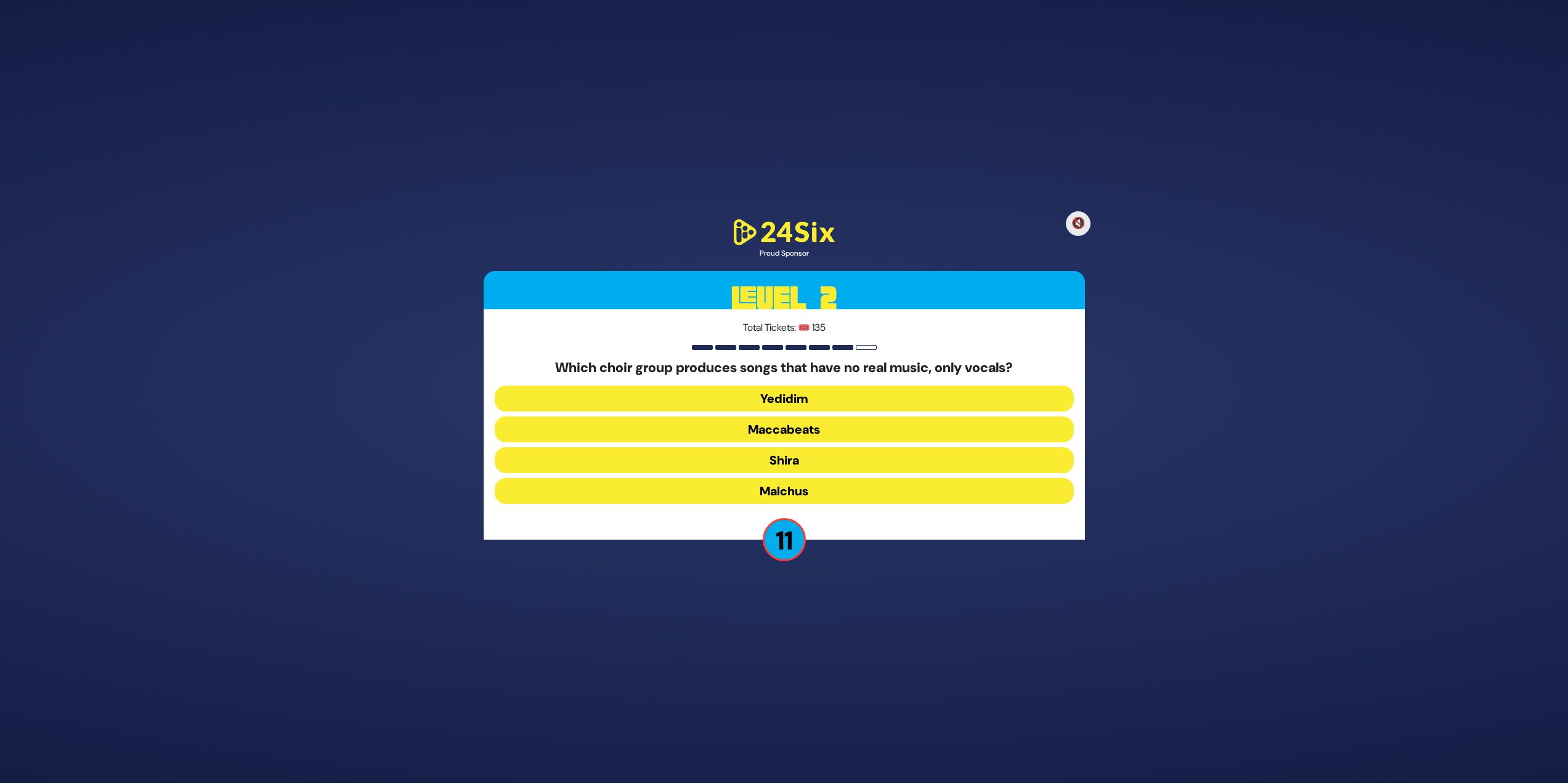
click at [892, 422] on button "Maccabeats" at bounding box center [784, 430] width 579 height 26
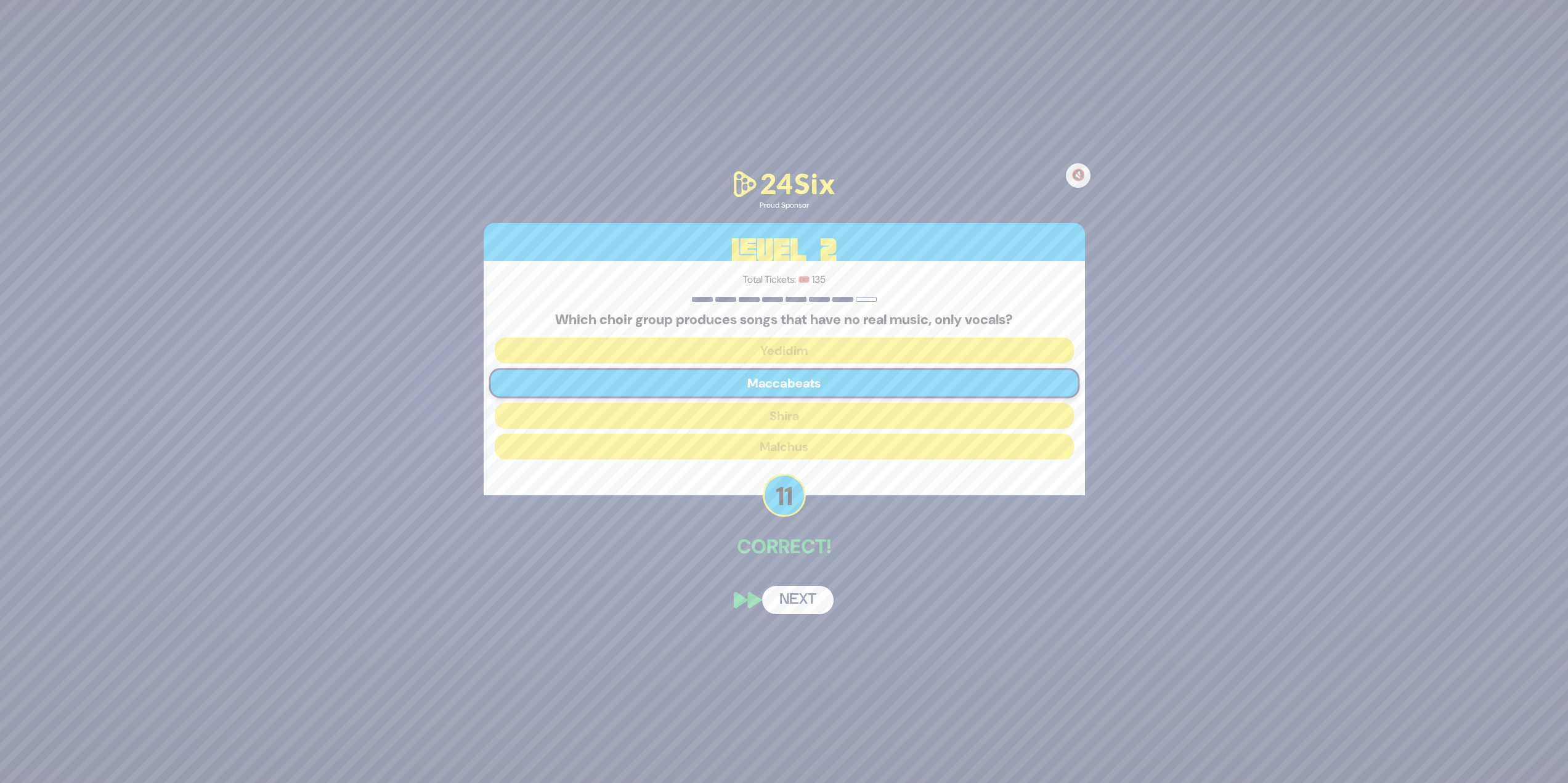
click at [821, 595] on button "Next" at bounding box center [797, 600] width 71 height 28
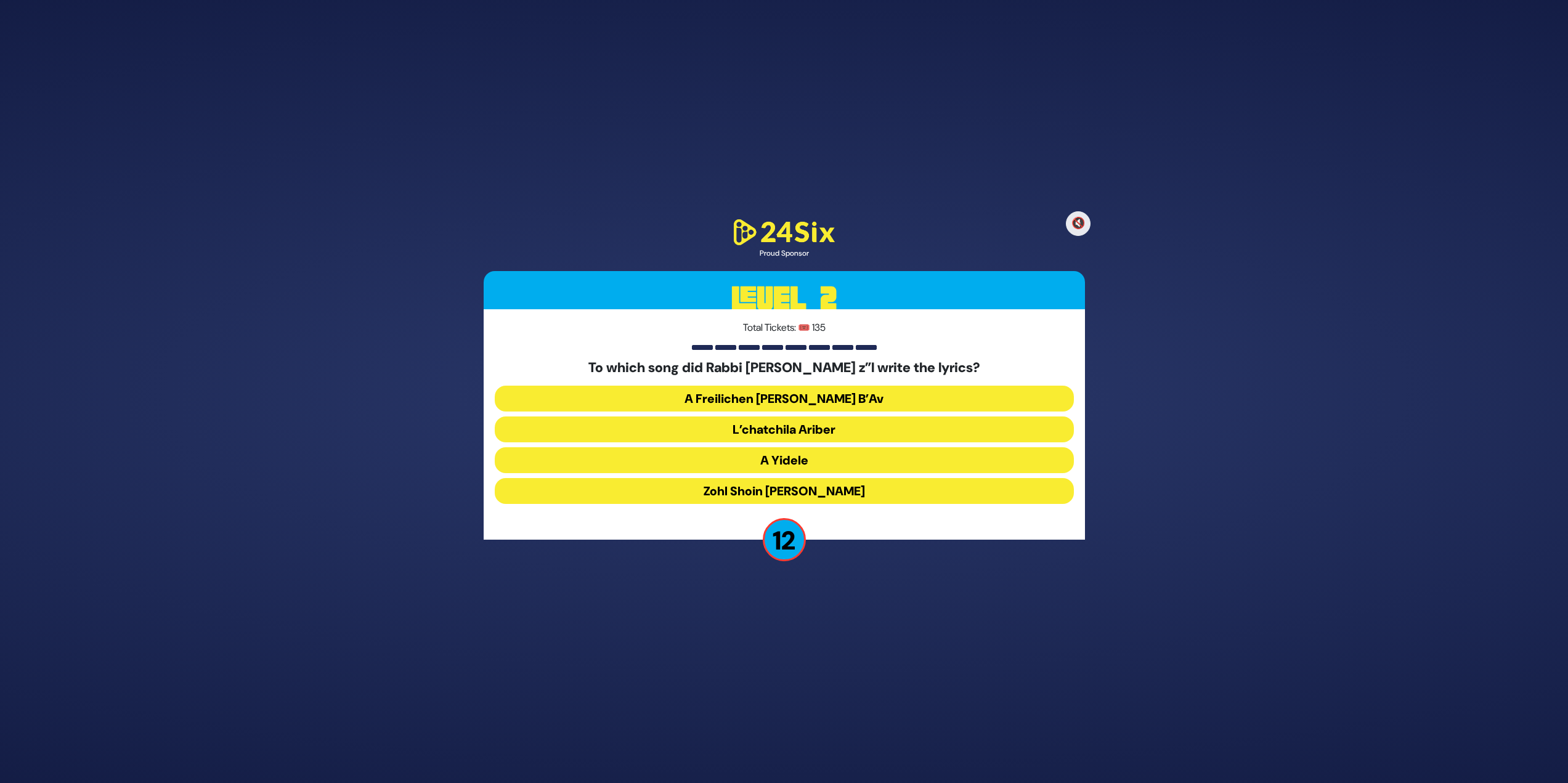
click at [799, 391] on button "A Freilichen [PERSON_NAME] B’Av" at bounding box center [784, 399] width 579 height 26
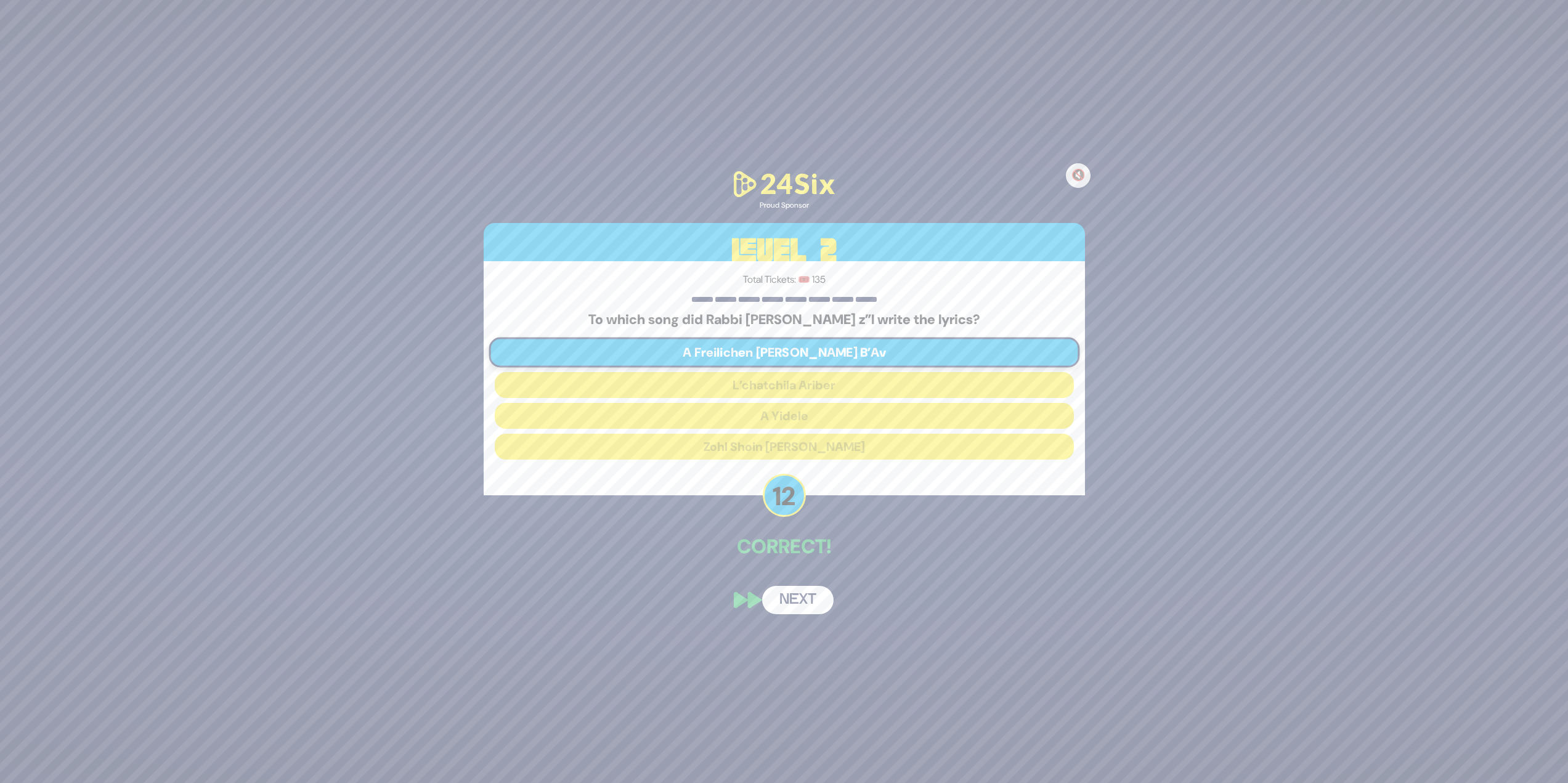
click at [800, 604] on button "Next" at bounding box center [797, 600] width 71 height 28
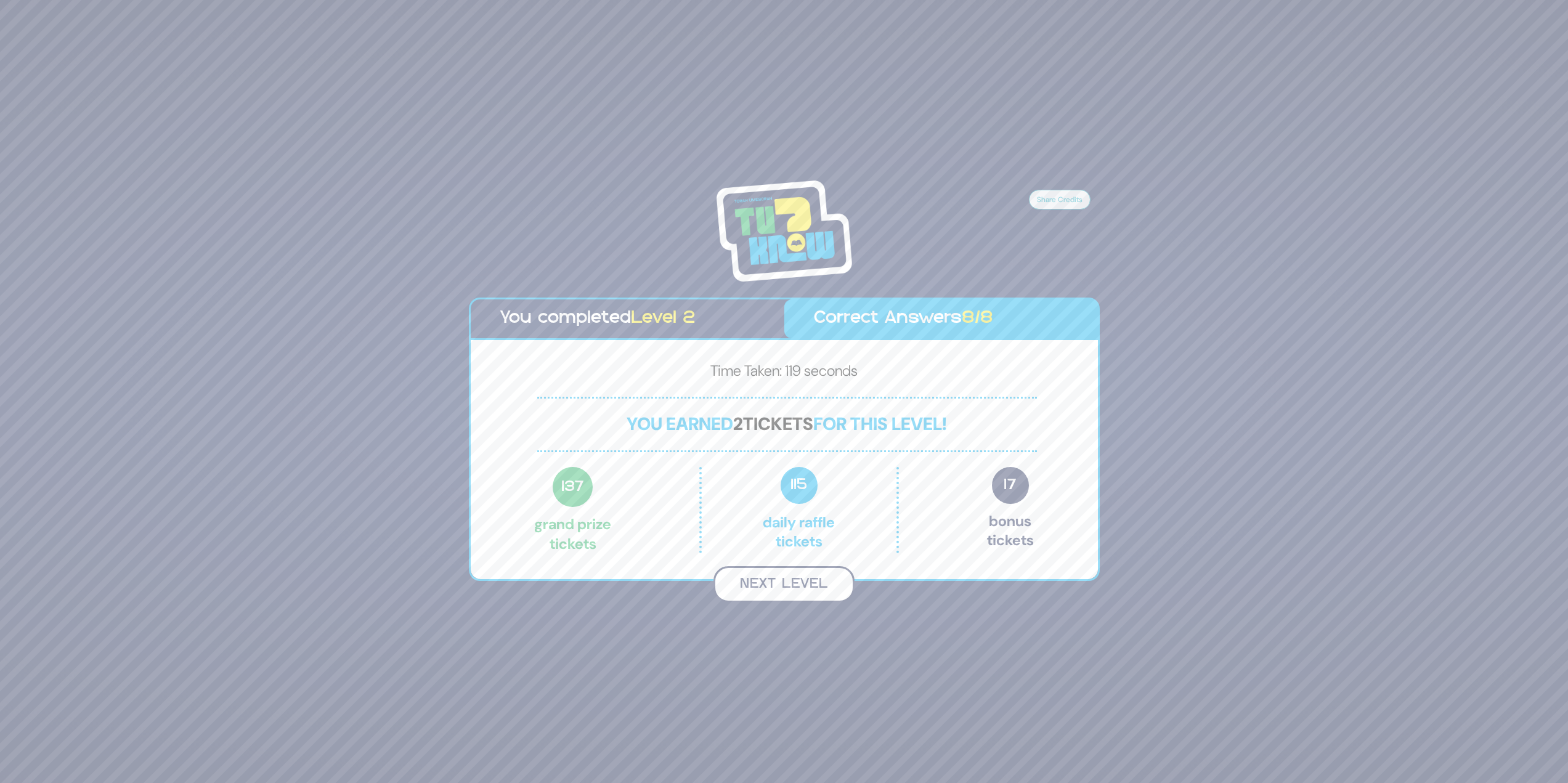
click at [808, 583] on button "Next Level" at bounding box center [784, 585] width 141 height 36
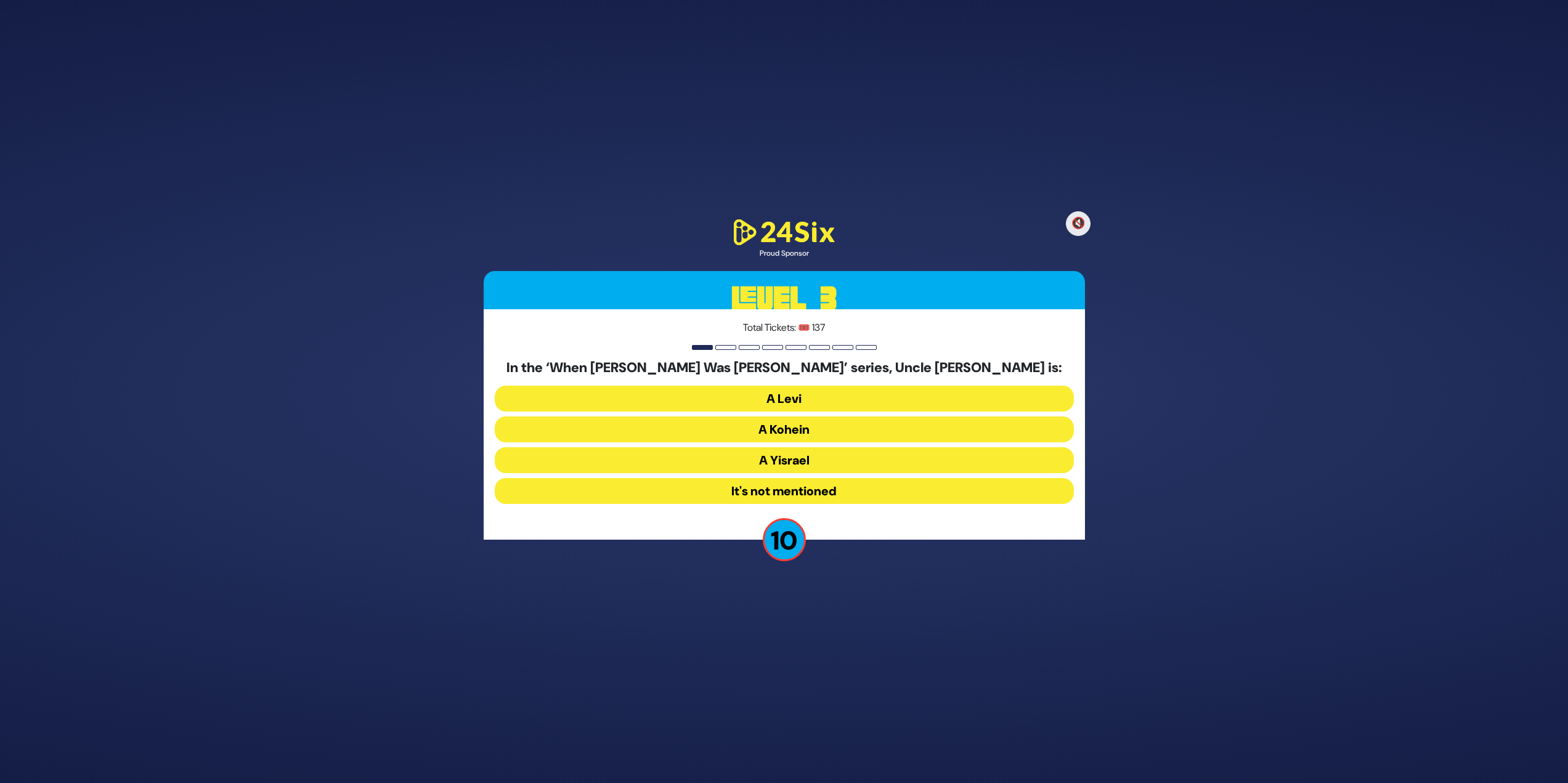
click at [768, 429] on button "A Kohein" at bounding box center [784, 430] width 579 height 26
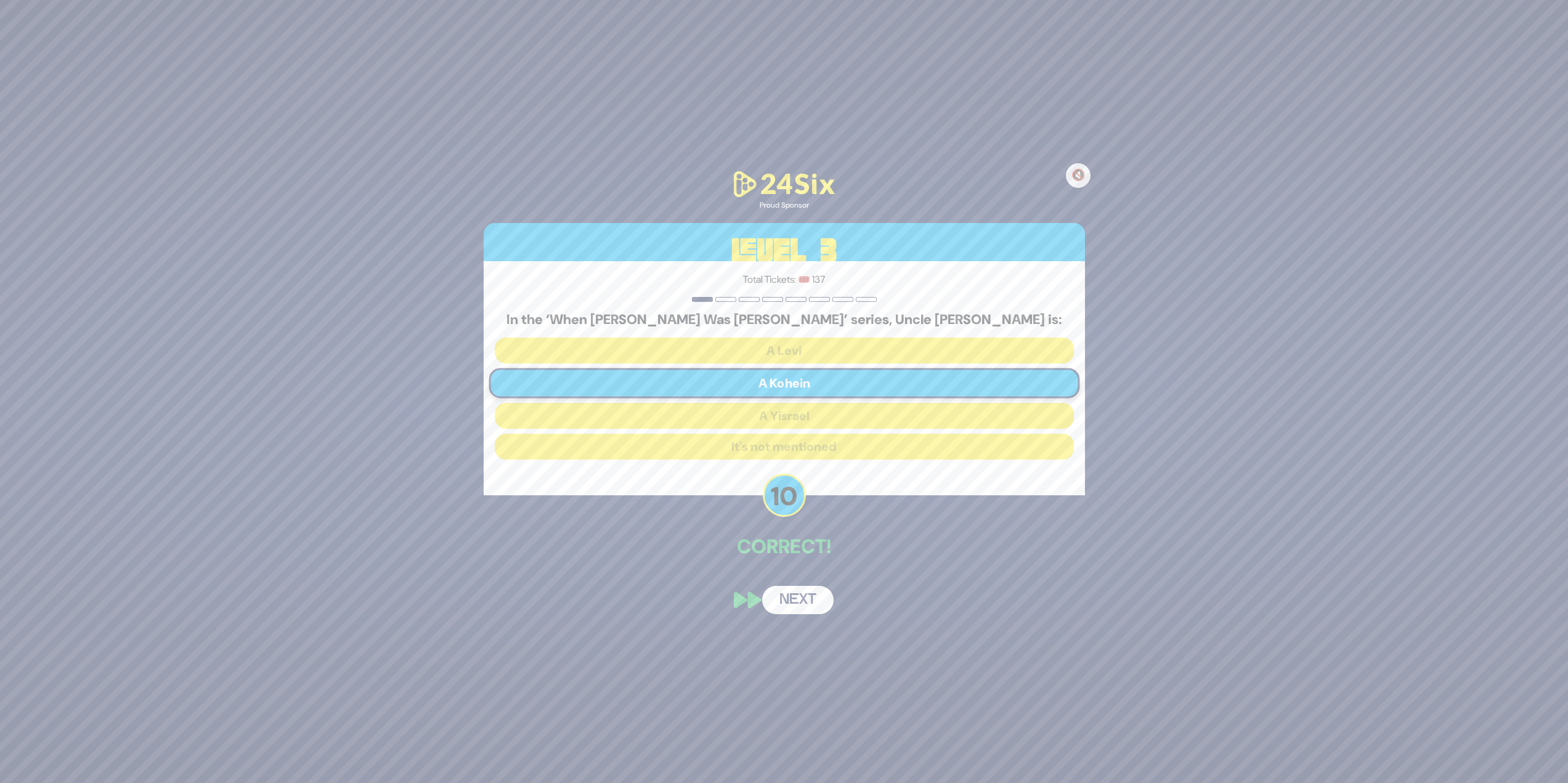
click at [795, 606] on button "Next" at bounding box center [797, 600] width 71 height 28
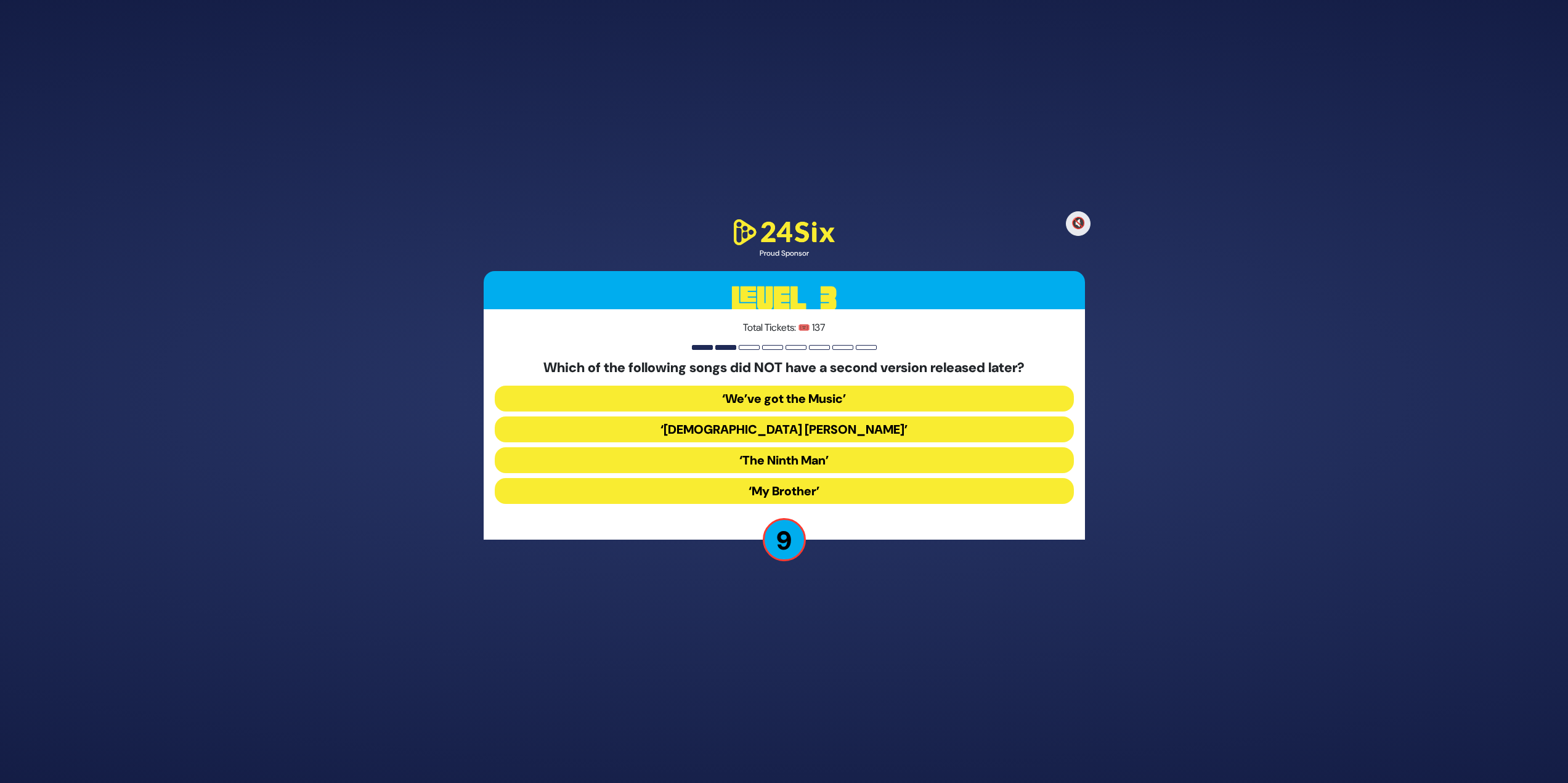
click at [785, 486] on button "‘My Brother’" at bounding box center [784, 491] width 579 height 26
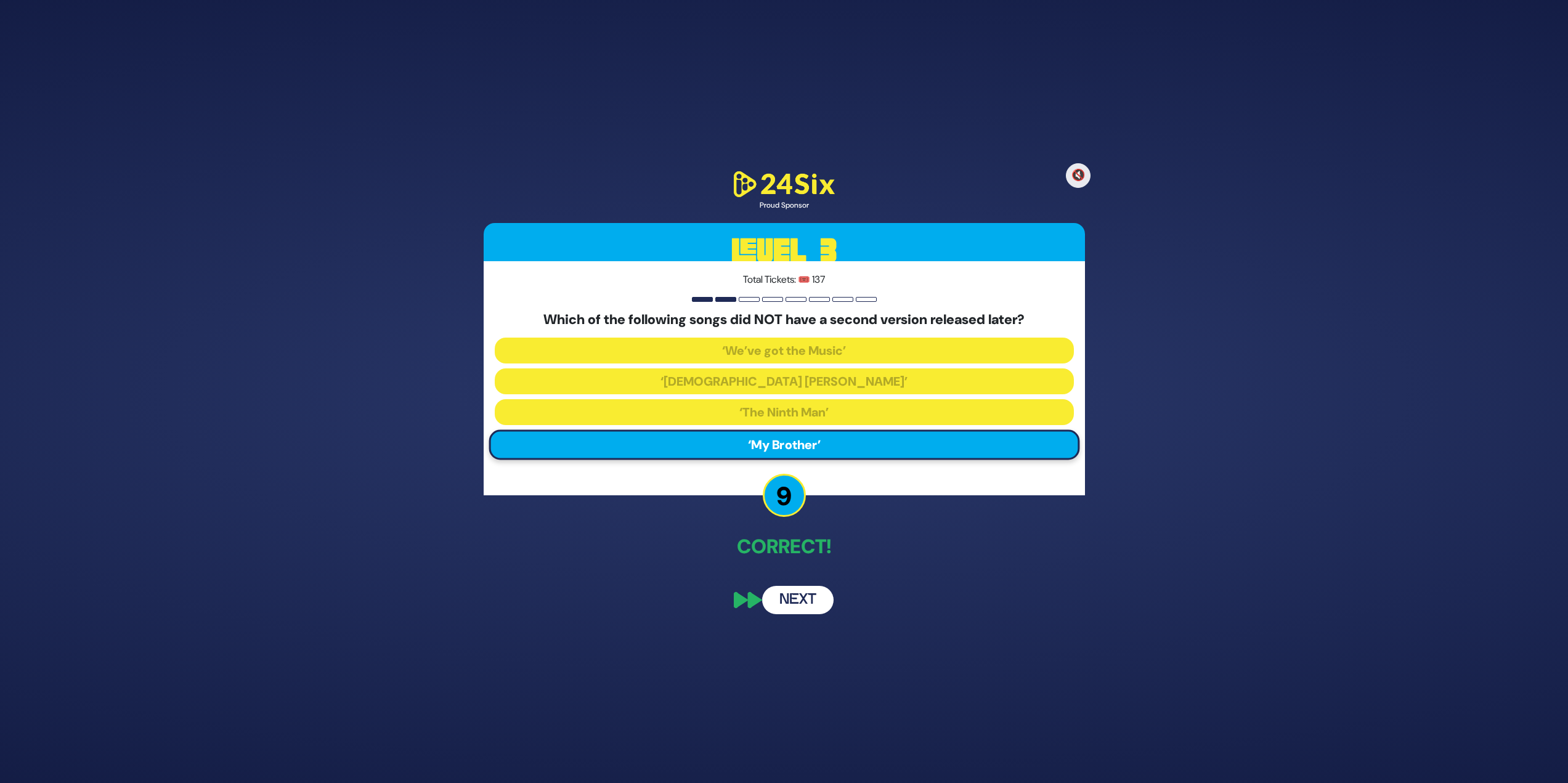
click at [790, 609] on button "Next" at bounding box center [797, 600] width 71 height 28
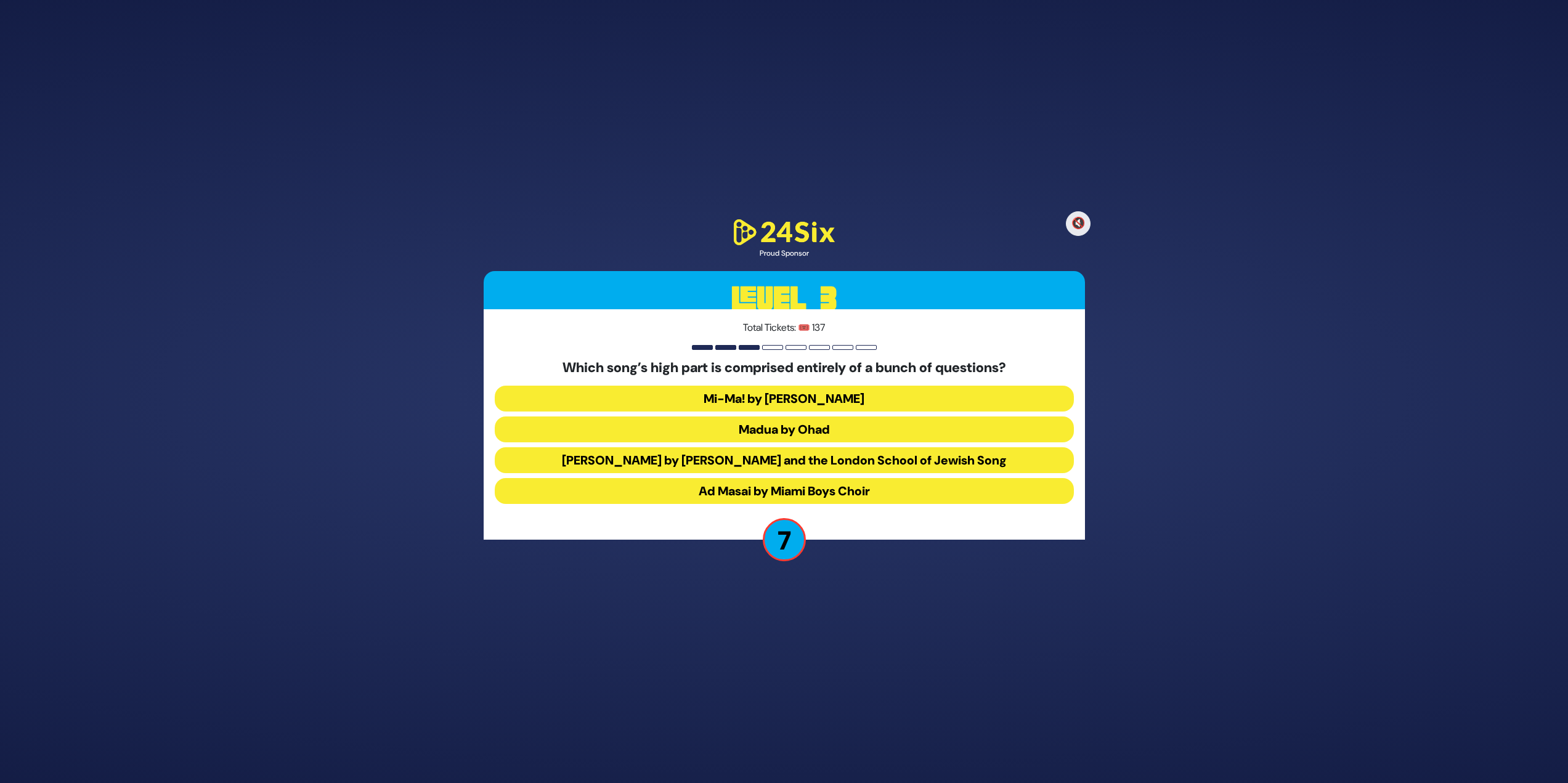
click at [882, 394] on button "Mi-Ma! by [PERSON_NAME]" at bounding box center [784, 399] width 579 height 26
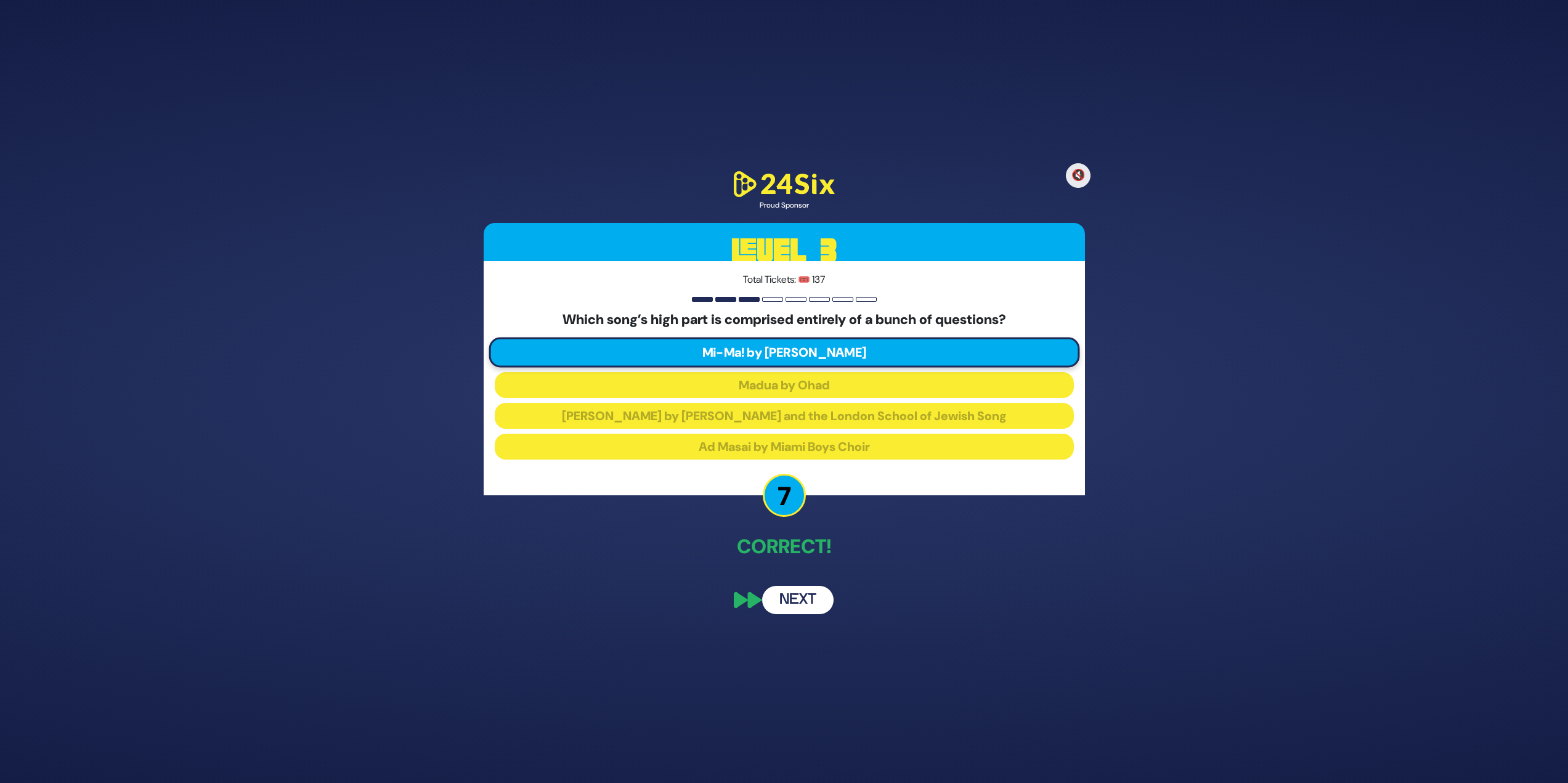
click at [808, 586] on button "Next" at bounding box center [797, 600] width 71 height 28
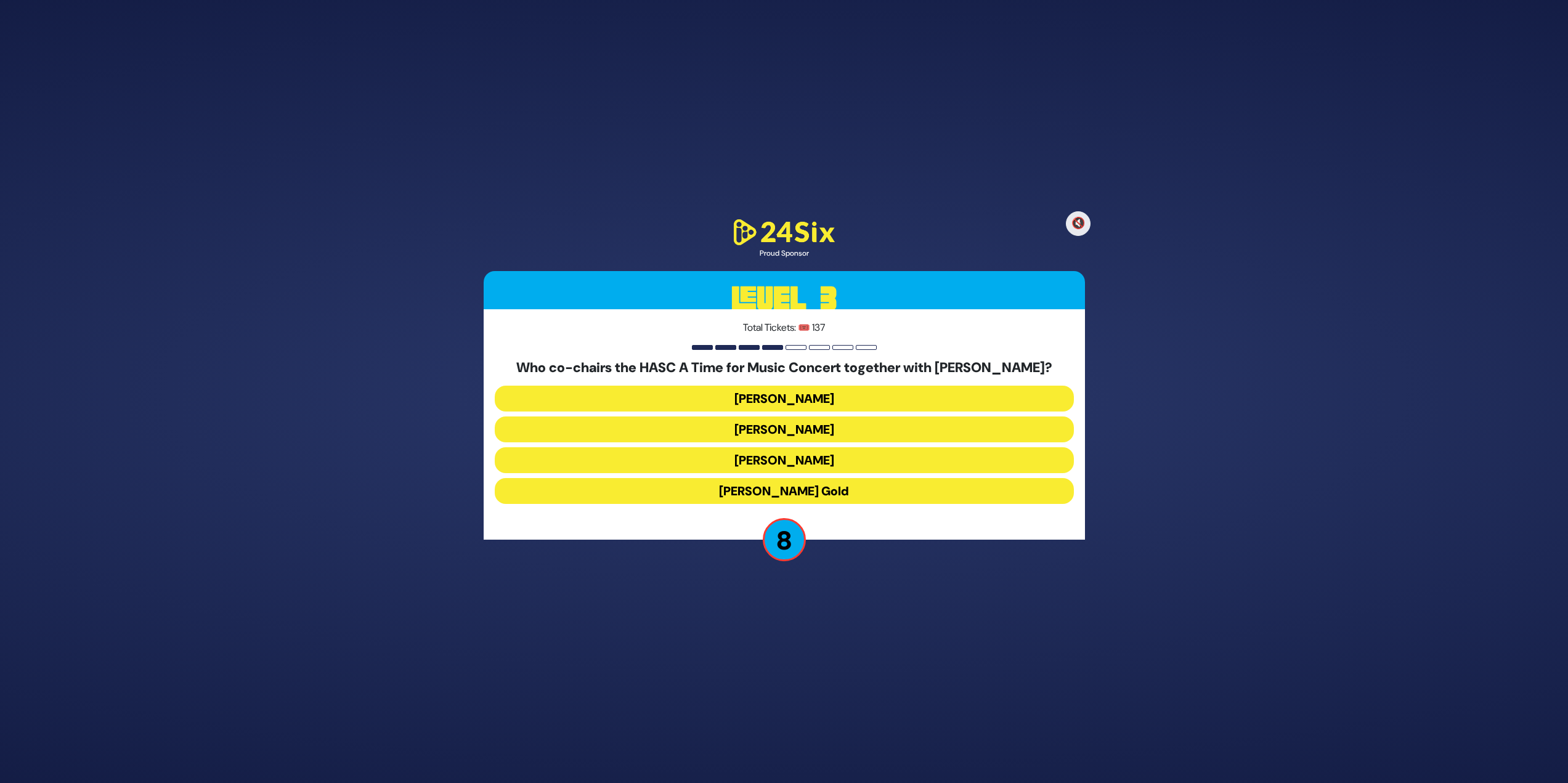
click at [843, 424] on button "[PERSON_NAME]" at bounding box center [784, 430] width 579 height 26
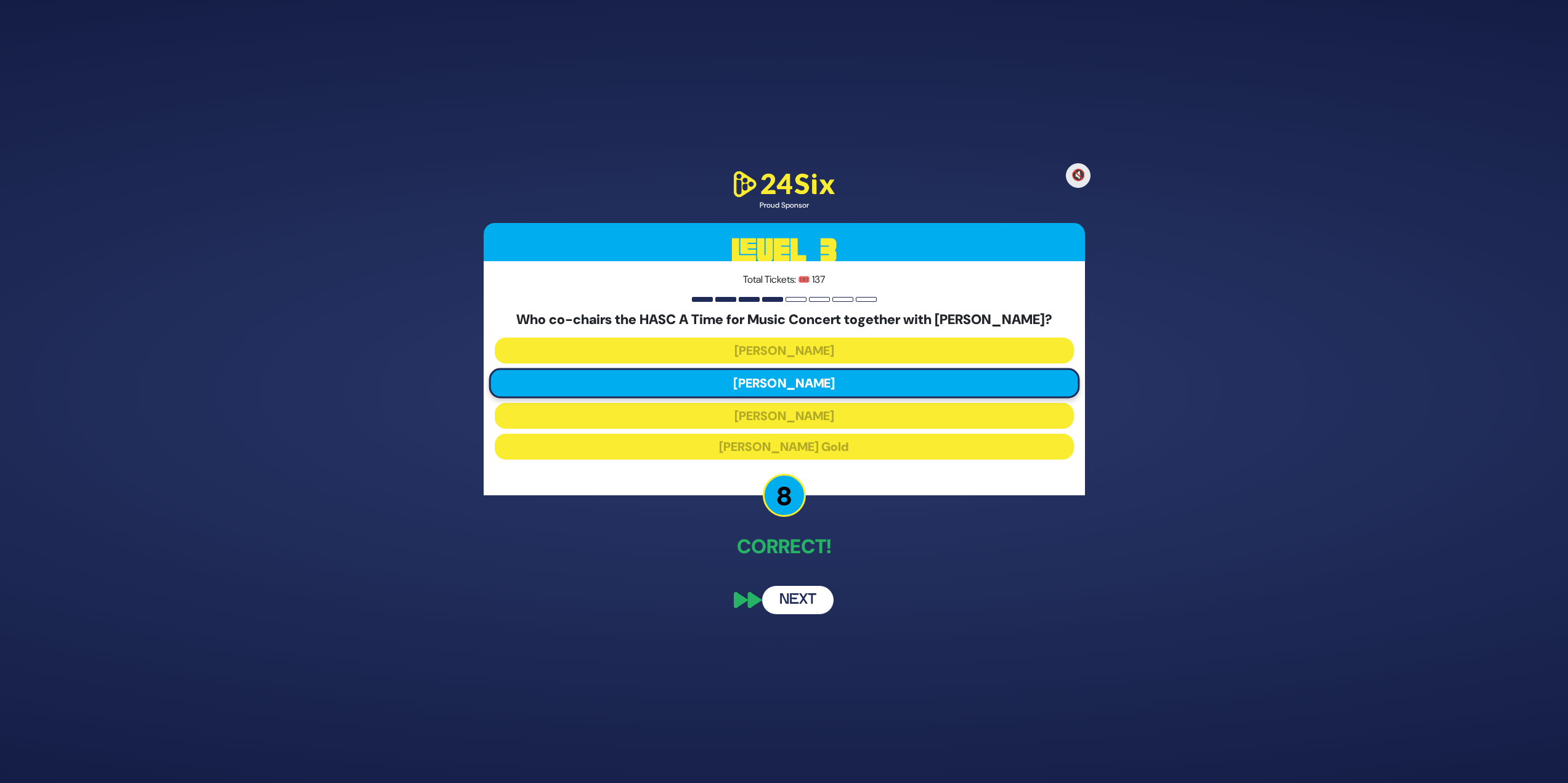
click at [771, 587] on button "Next" at bounding box center [797, 600] width 71 height 28
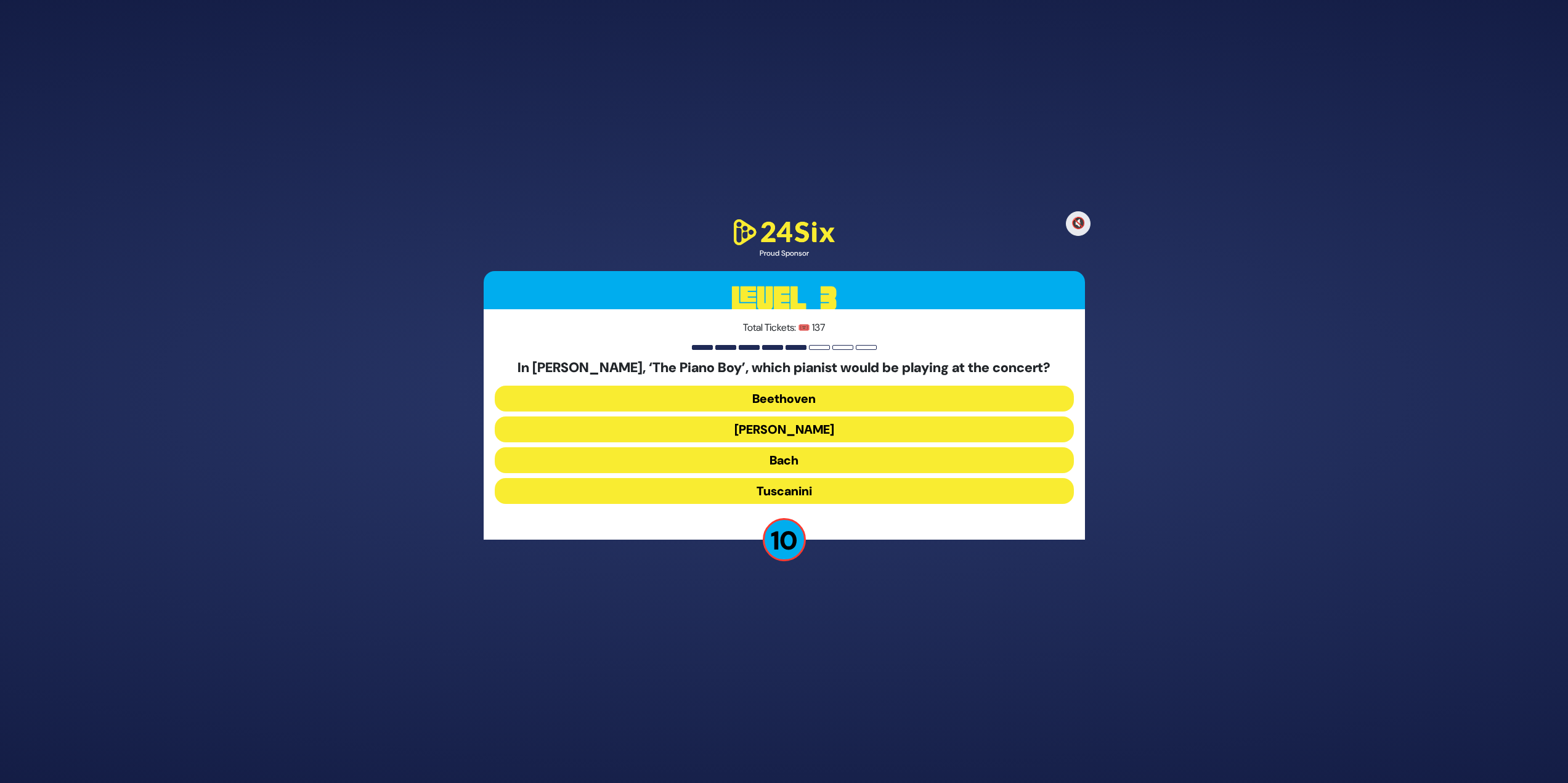
click at [821, 426] on button "[PERSON_NAME]" at bounding box center [784, 430] width 579 height 26
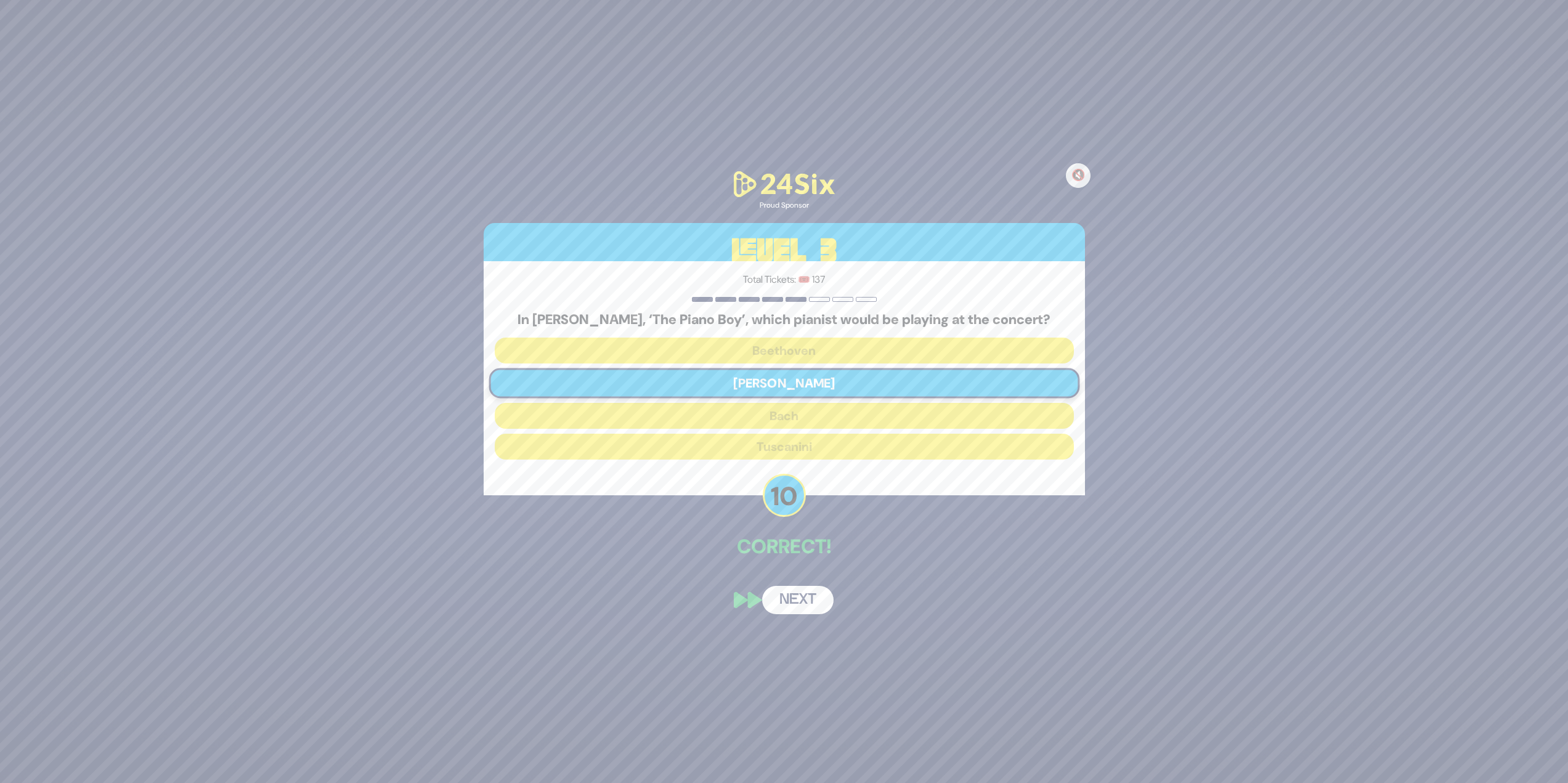
click at [789, 594] on button "Next" at bounding box center [797, 600] width 71 height 28
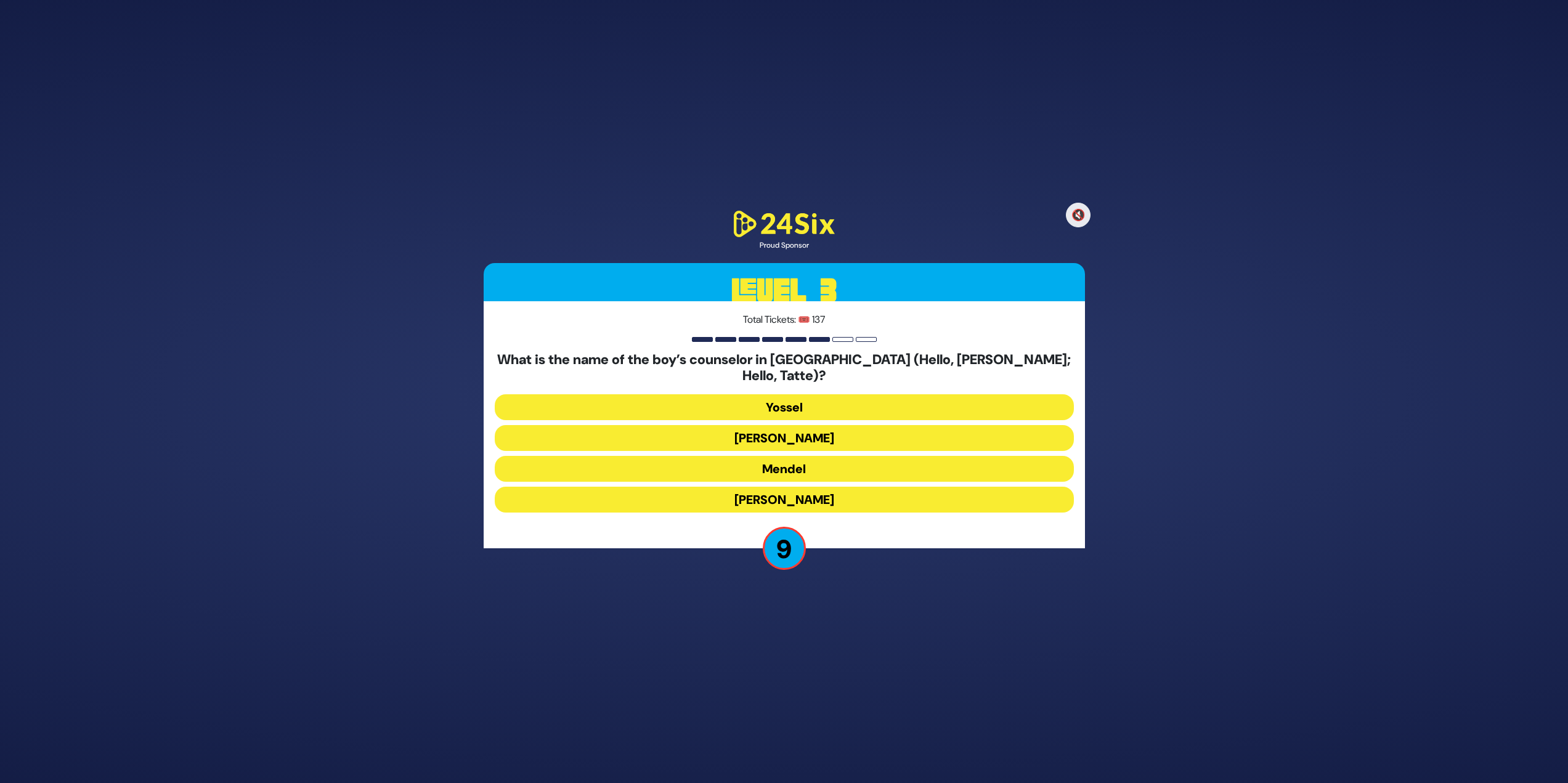
click at [890, 489] on button "[PERSON_NAME]" at bounding box center [784, 500] width 579 height 26
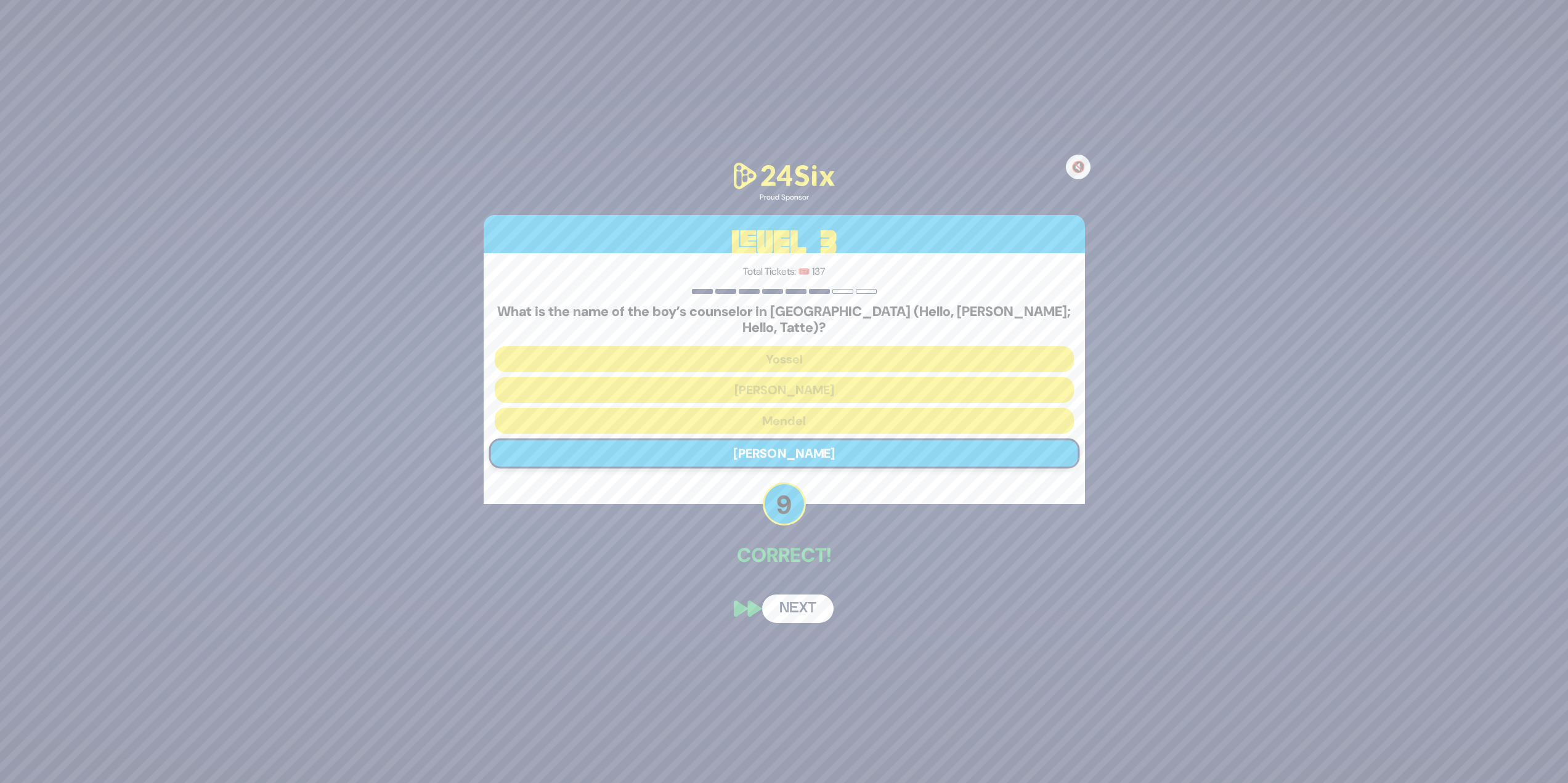
click at [790, 595] on button "Next" at bounding box center [797, 609] width 71 height 28
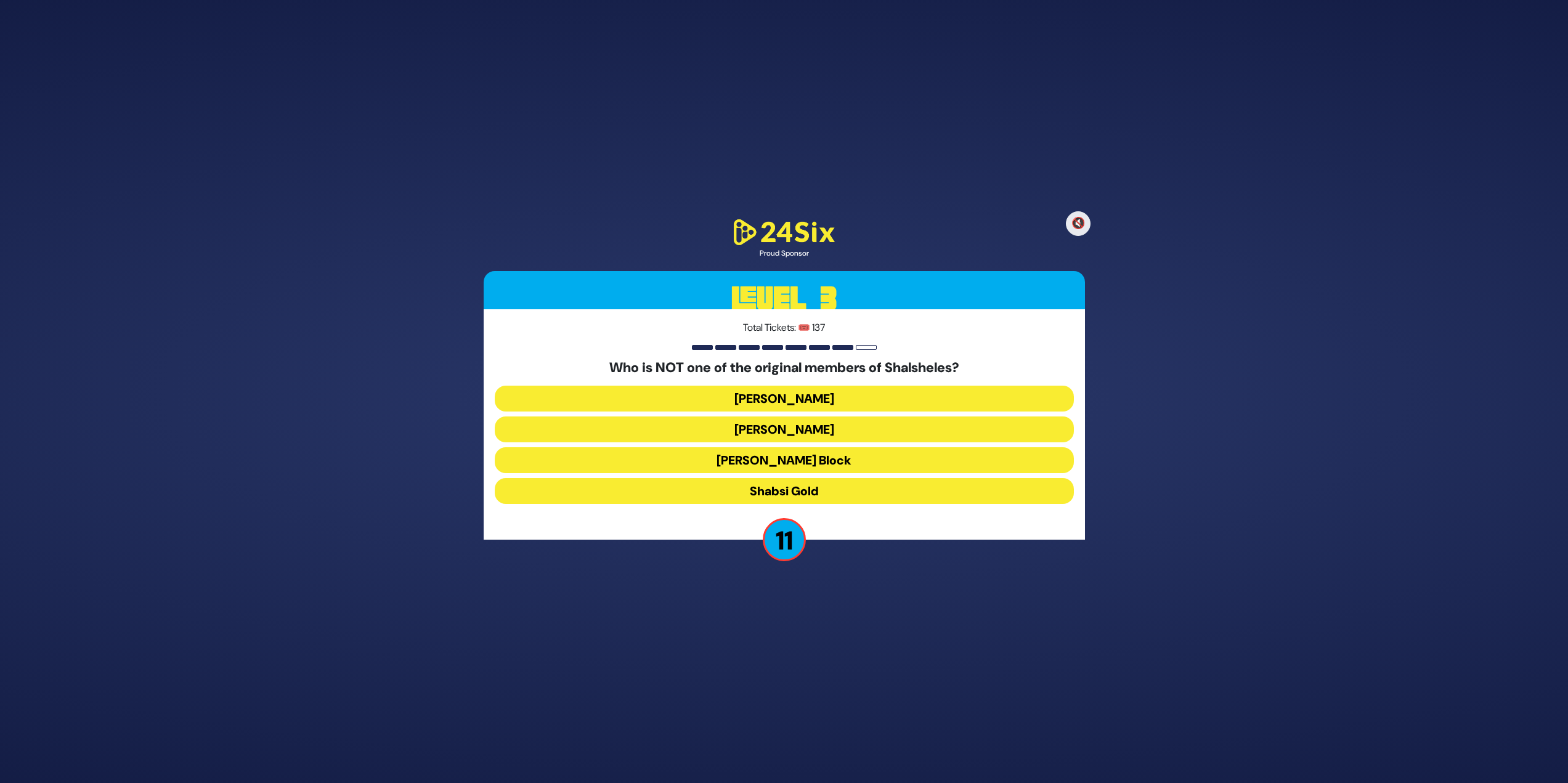
click at [879, 481] on button "Shabsi Gold" at bounding box center [784, 491] width 579 height 26
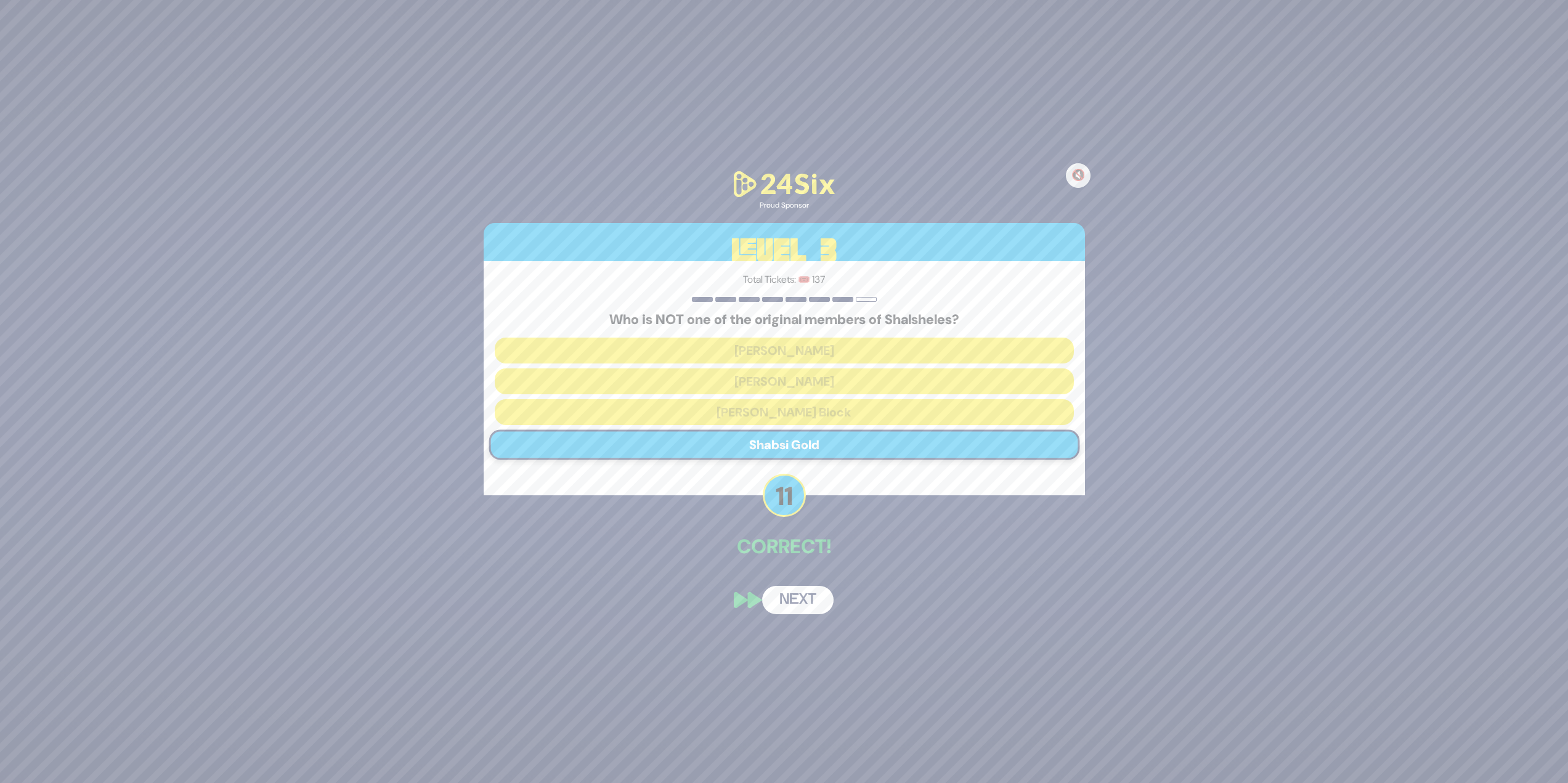
click at [811, 589] on button "Next" at bounding box center [797, 600] width 71 height 28
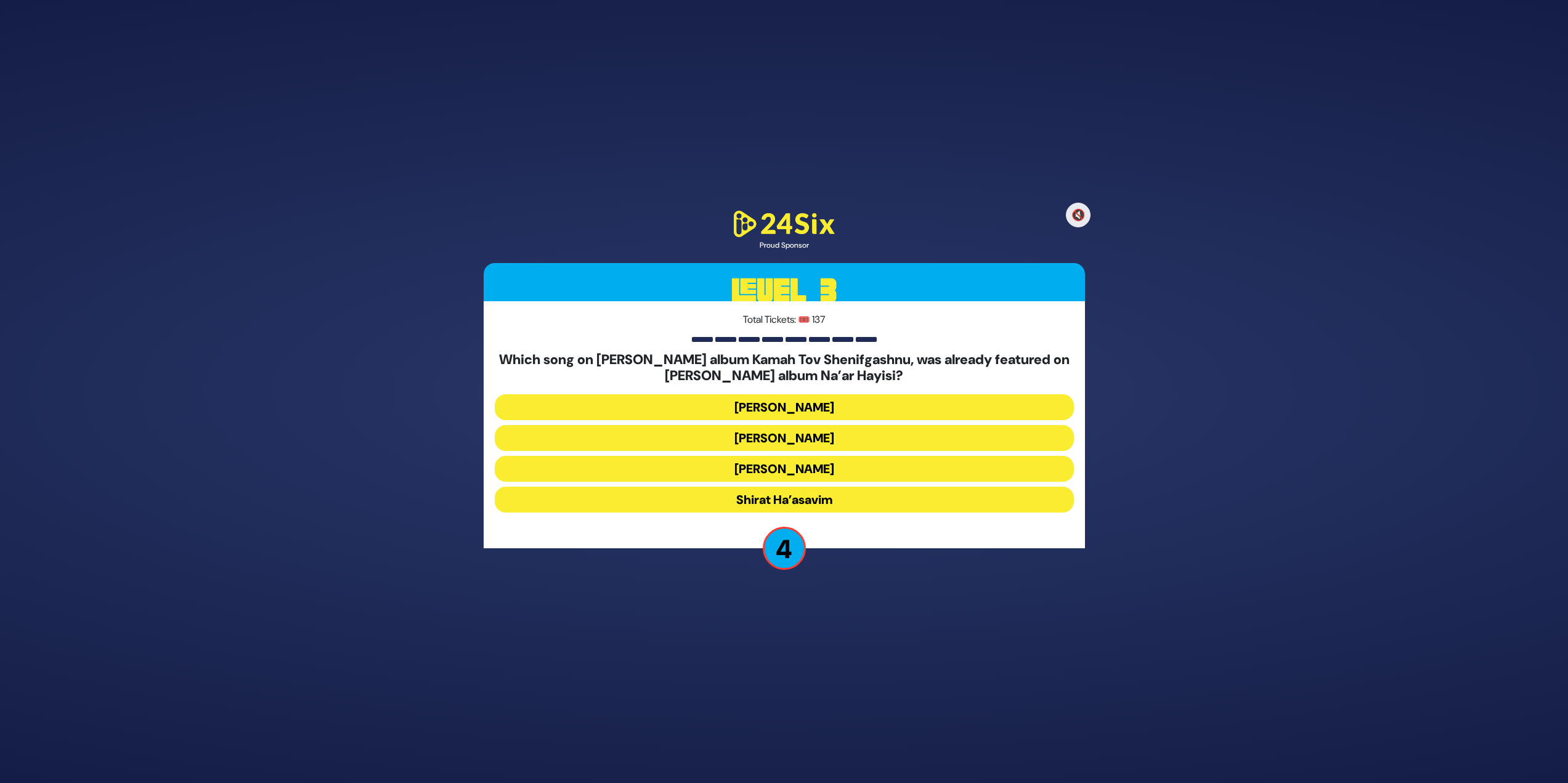
click at [864, 495] on button "Shirat Ha’asavim" at bounding box center [784, 500] width 579 height 26
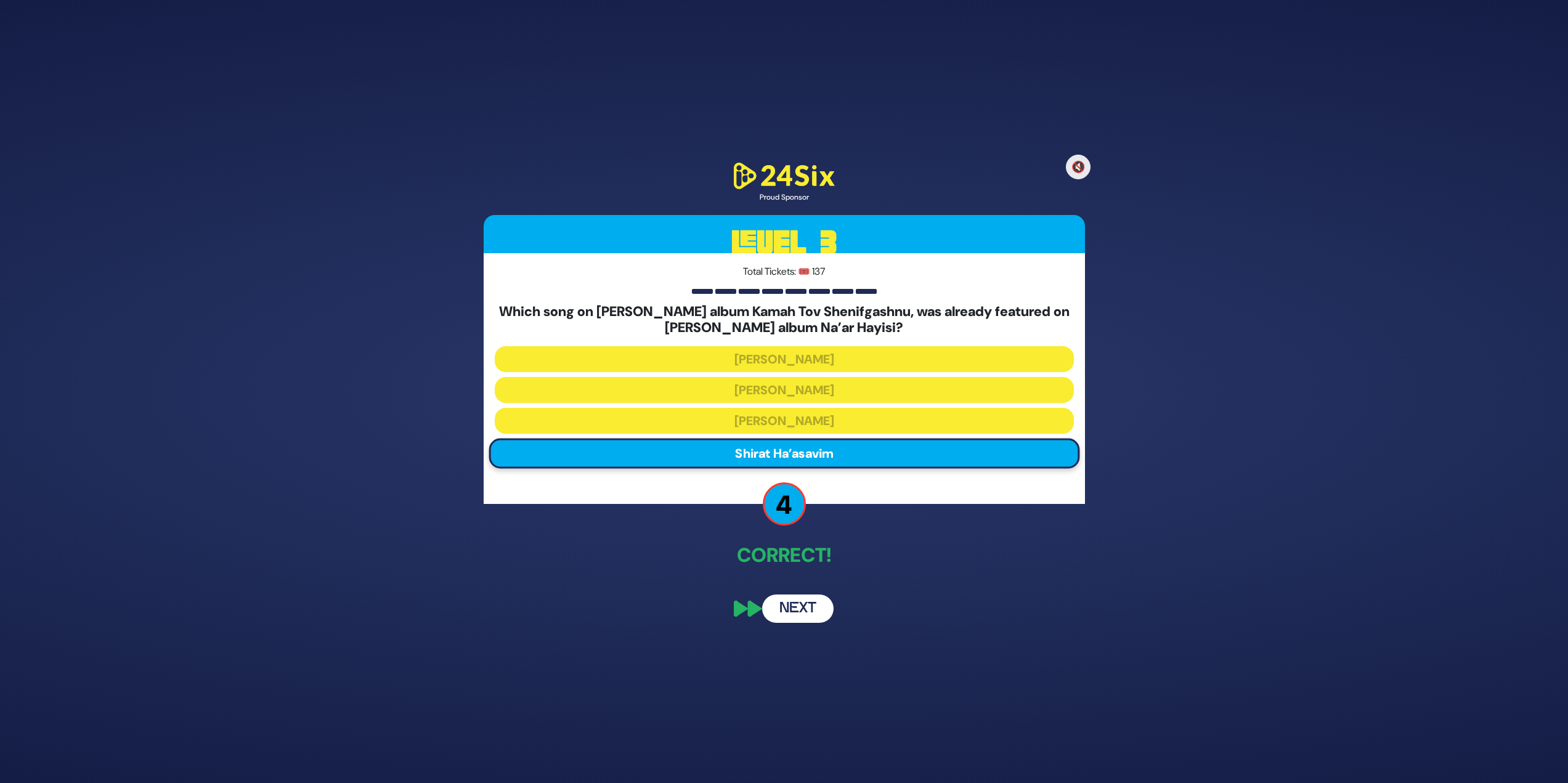
click at [808, 609] on button "Next" at bounding box center [797, 609] width 71 height 28
